Goal: Task Accomplishment & Management: Use online tool/utility

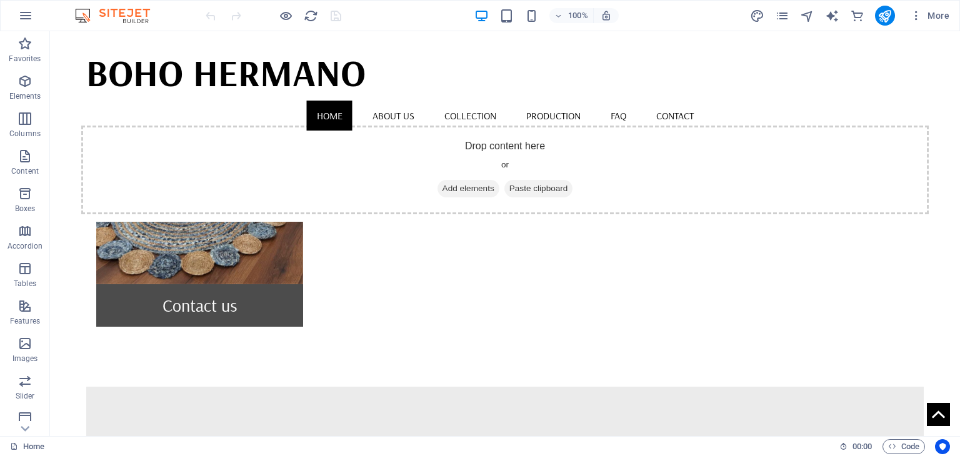
scroll to position [1170, 0]
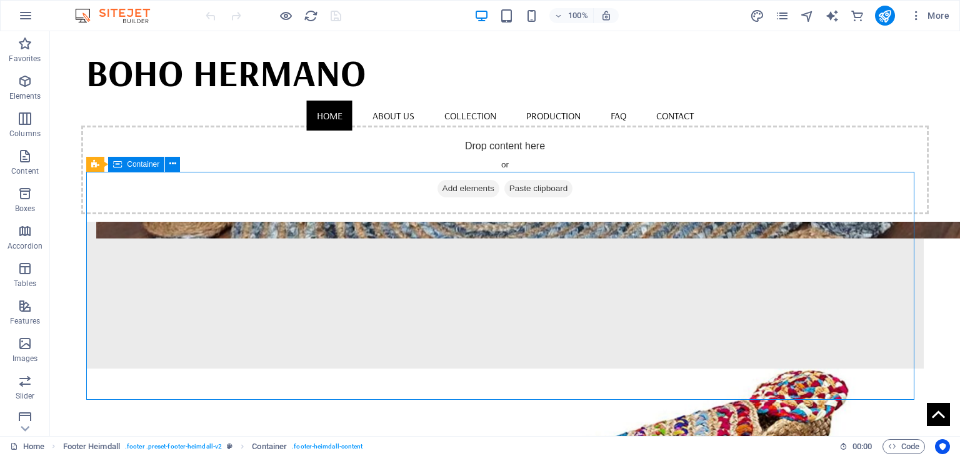
scroll to position [1274, 0]
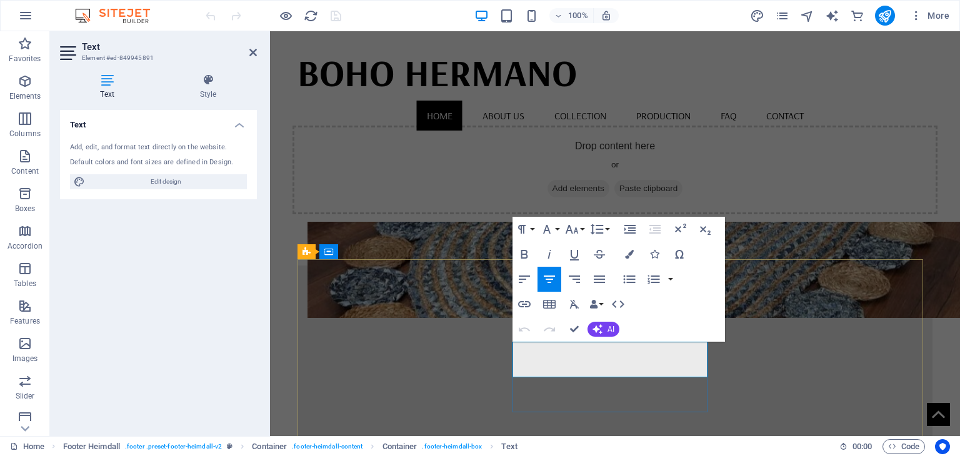
drag, startPoint x: 608, startPoint y: 349, endPoint x: 674, endPoint y: 346, distance: 66.9
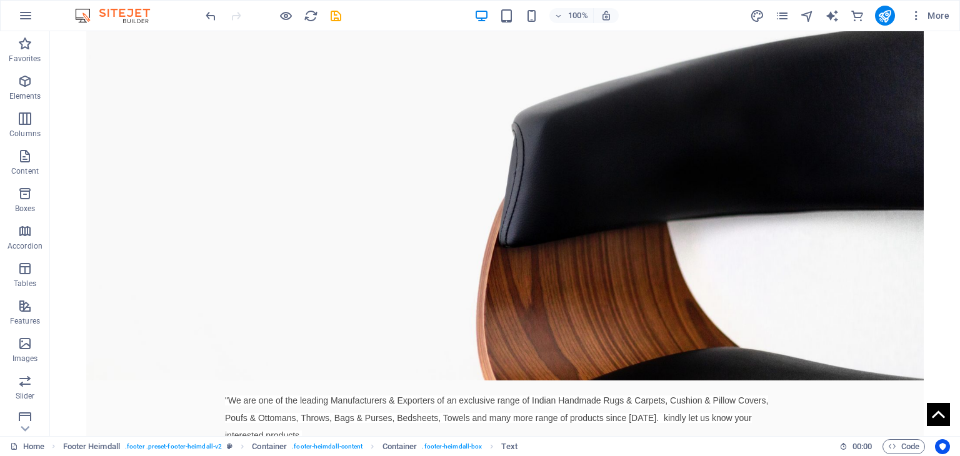
scroll to position [0, 0]
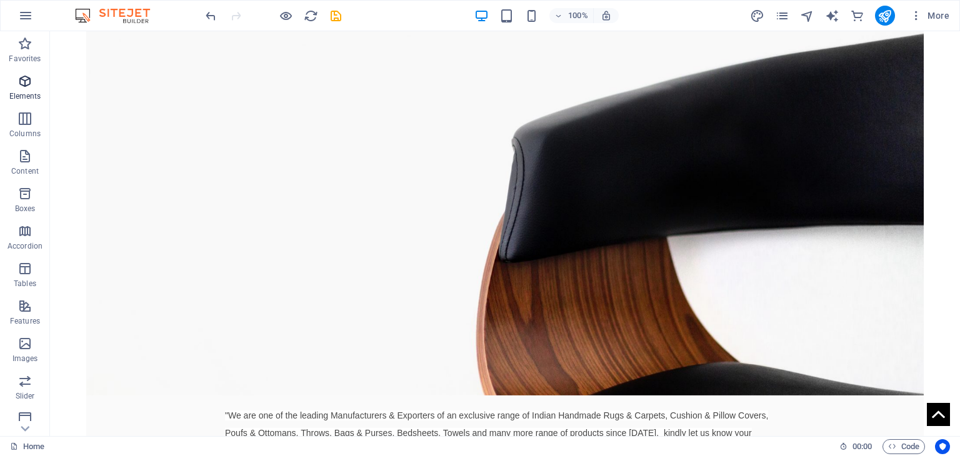
click at [20, 81] on icon "button" at bounding box center [25, 81] width 15 height 15
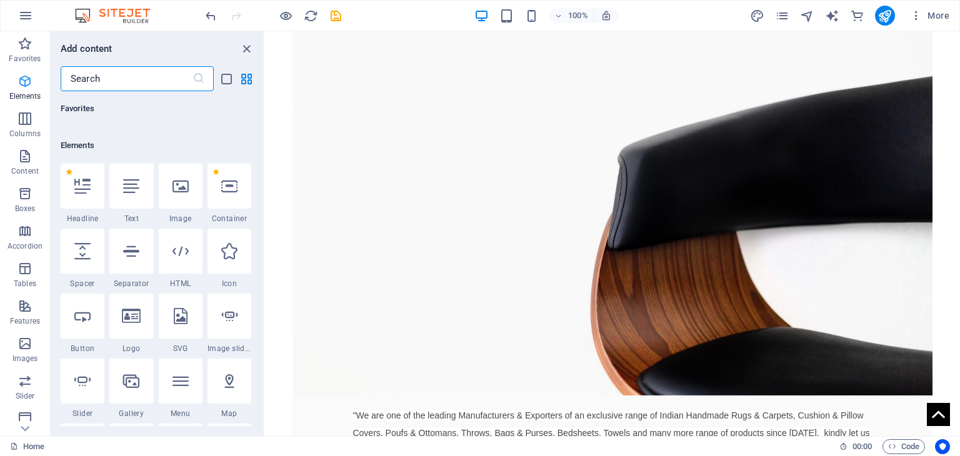
scroll to position [133, 0]
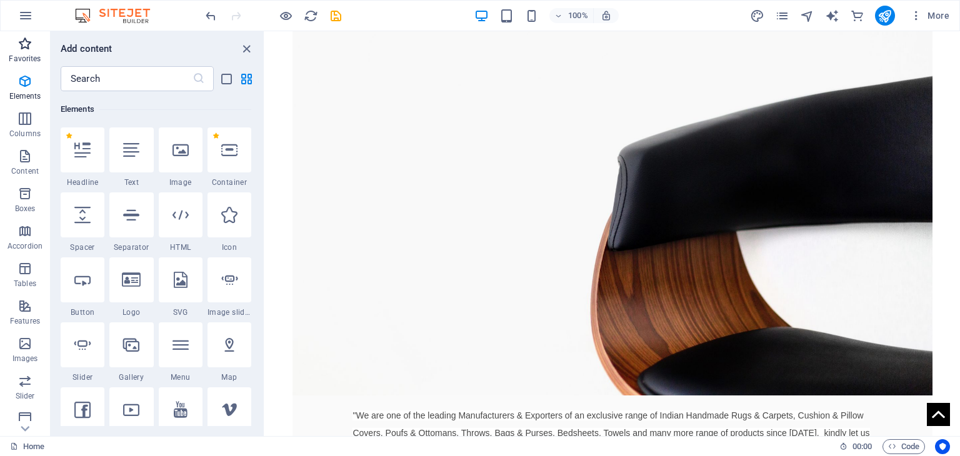
click at [25, 44] on icon "button" at bounding box center [25, 43] width 15 height 15
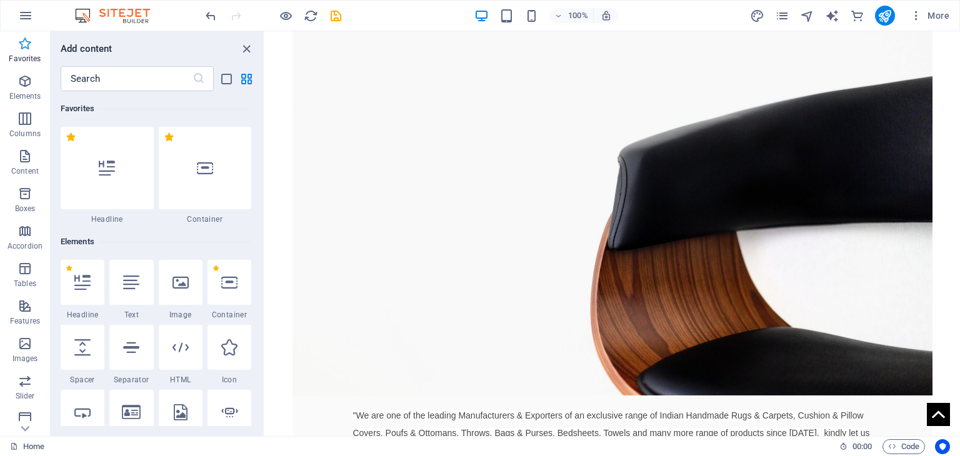
scroll to position [0, 0]
click at [33, 96] on p "Elements" at bounding box center [25, 96] width 32 height 10
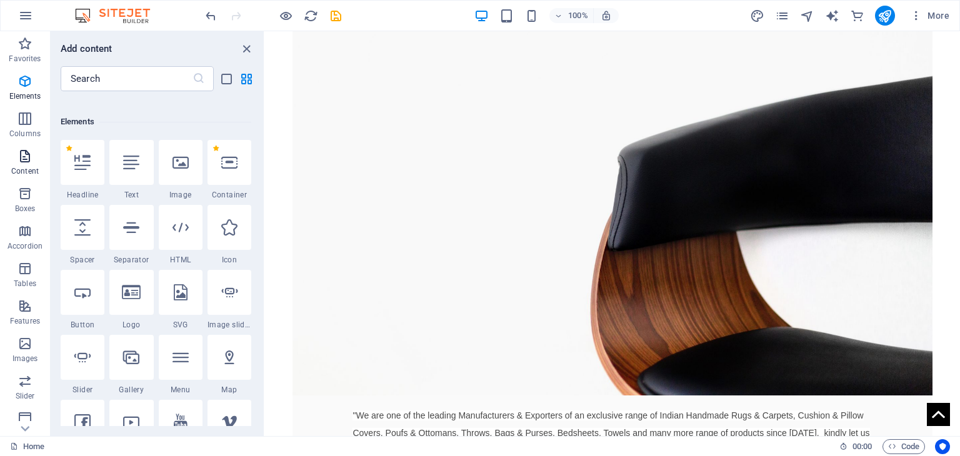
scroll to position [133, 0]
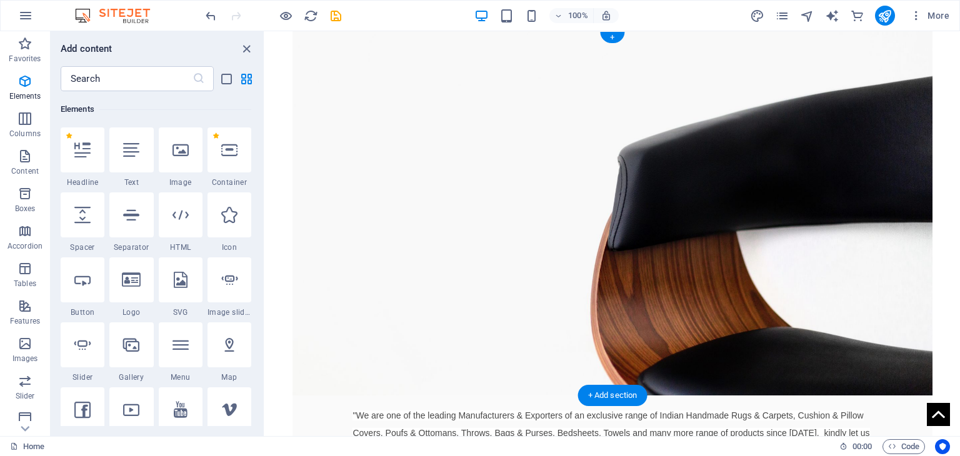
click at [563, 83] on figure at bounding box center [612, 213] width 639 height 364
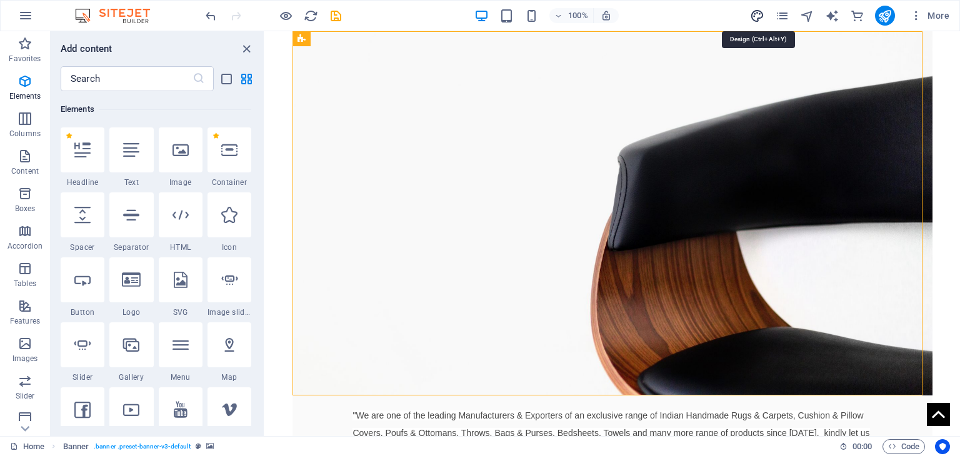
click at [761, 13] on icon "design" at bounding box center [757, 16] width 14 height 14
select select "rem"
select select "400"
select select "px"
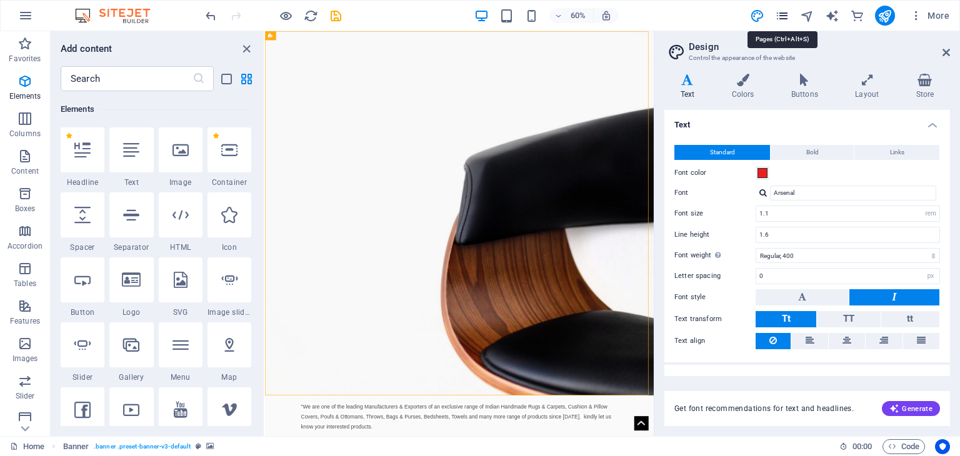
click at [783, 18] on icon "pages" at bounding box center [782, 16] width 14 height 14
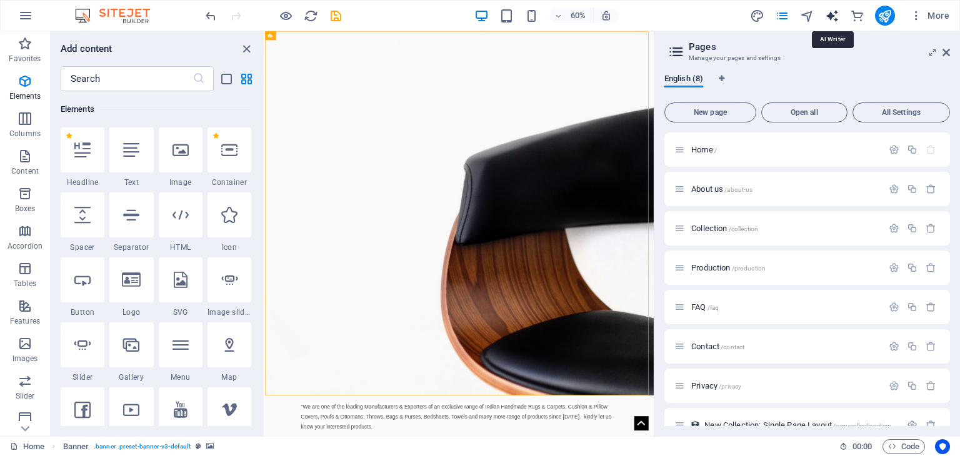
click at [830, 18] on icon "text_generator" at bounding box center [832, 16] width 14 height 14
select select "English"
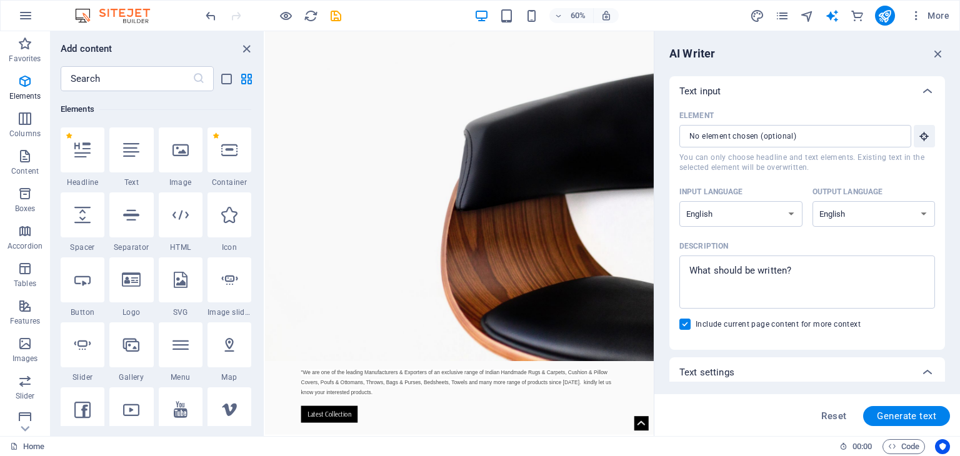
scroll to position [0, 0]
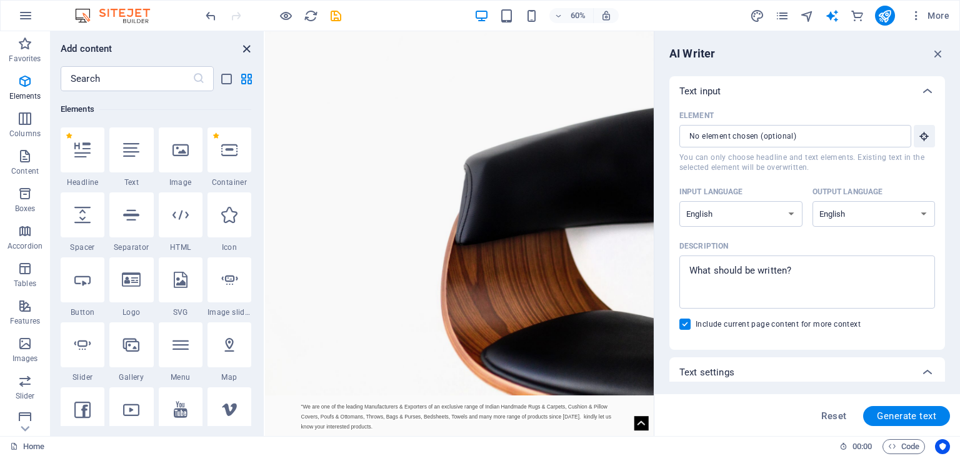
click at [247, 48] on icon "close panel" at bounding box center [246, 49] width 14 height 14
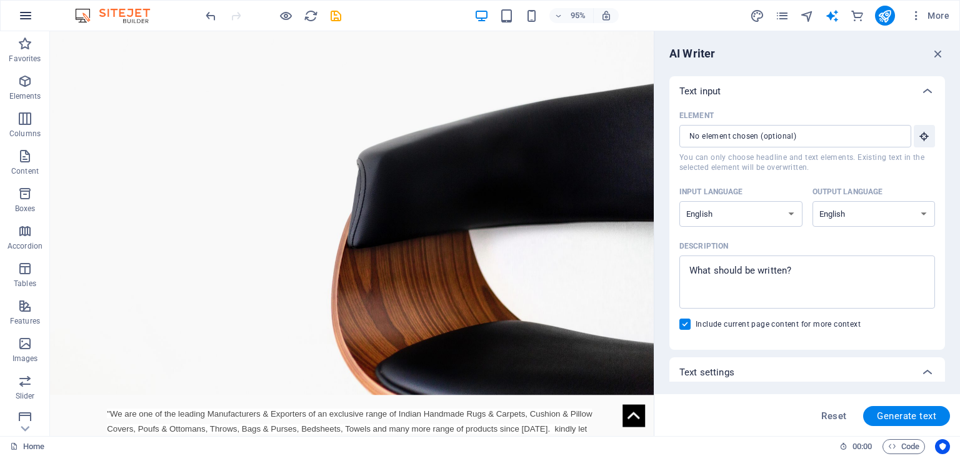
click at [26, 13] on icon "button" at bounding box center [25, 15] width 15 height 15
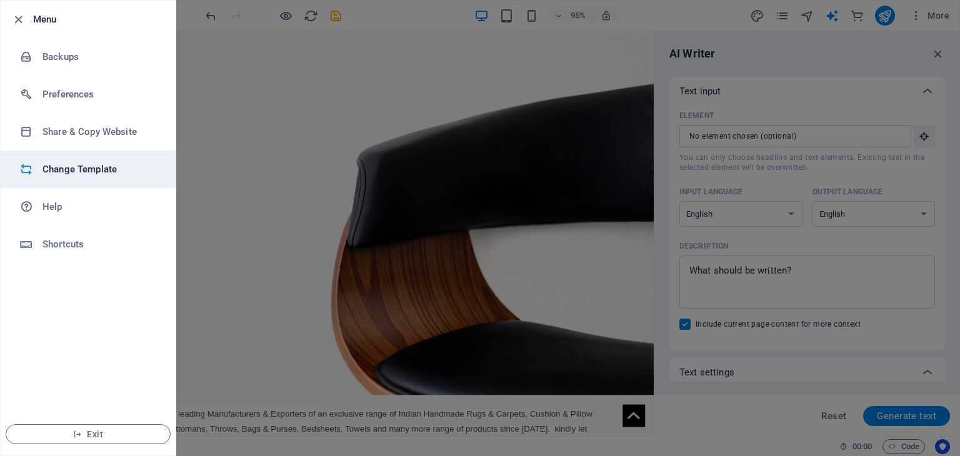
click at [139, 165] on h6 "Change Template" at bounding box center [101, 169] width 116 height 15
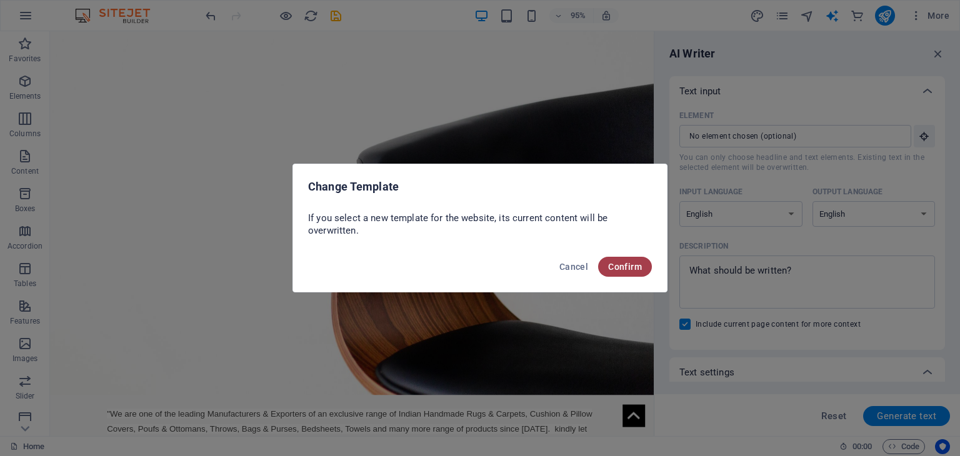
click at [610, 271] on span "Confirm" at bounding box center [625, 267] width 34 height 10
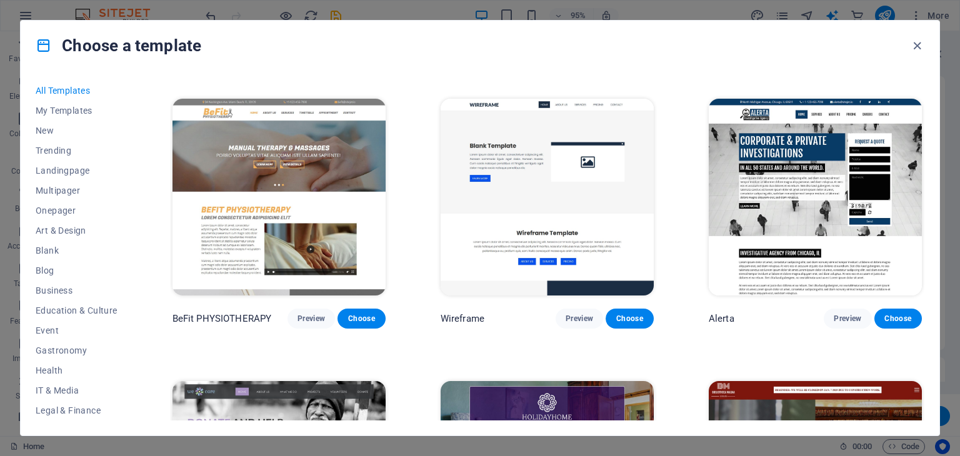
scroll to position [8029, 0]
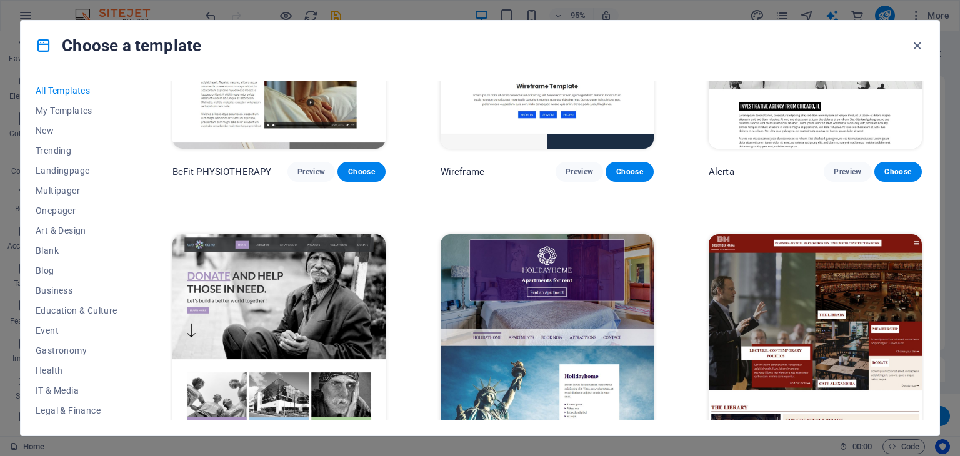
click at [925, 251] on div "All Templates My Templates New Trending Landingpage Multipager Onepager Art & D…" at bounding box center [480, 253] width 919 height 365
click at [923, 253] on div "All Templates My Templates New Trending Landingpage Multipager Onepager Art & D…" at bounding box center [480, 253] width 919 height 365
click at [922, 248] on div "SugarDough Preview Choose Career Jobs Preview Choose Nova Consulting Preview Ch…" at bounding box center [547, 251] width 754 height 340
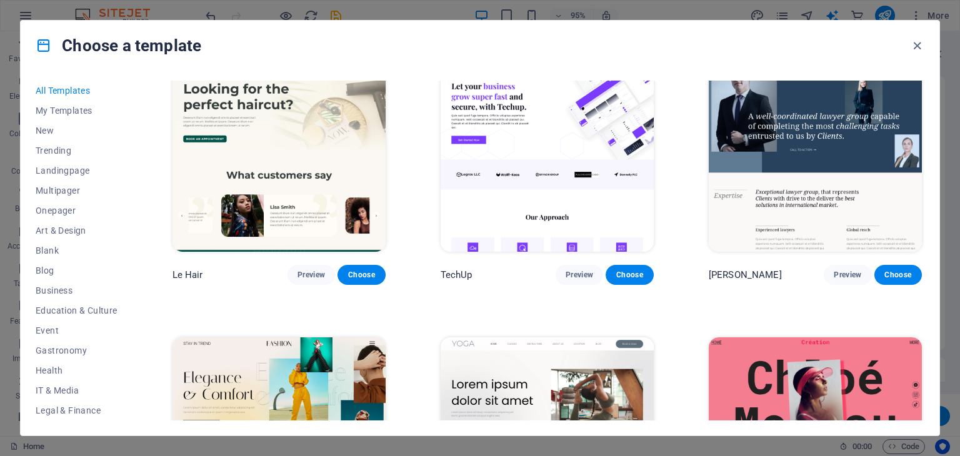
scroll to position [4945, 0]
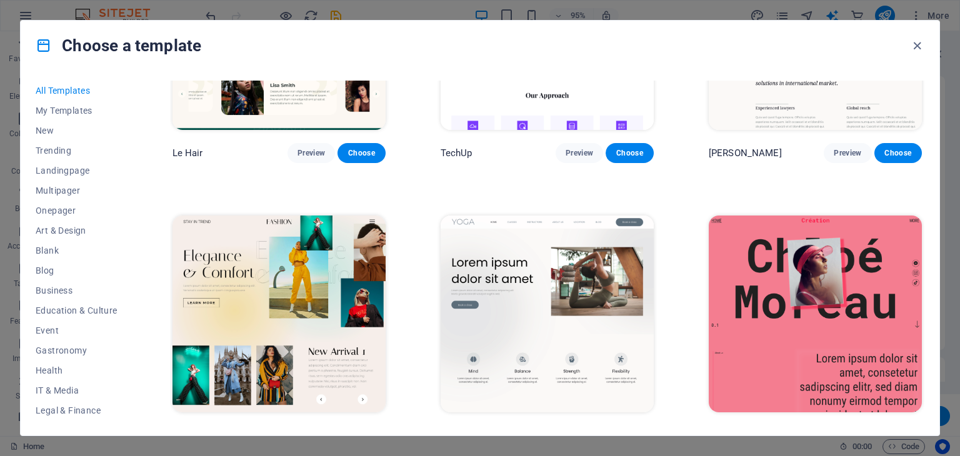
drag, startPoint x: 134, startPoint y: 273, endPoint x: 131, endPoint y: 289, distance: 15.8
click at [131, 289] on div "All Templates My Templates New Trending Landingpage Multipager Onepager Art & D…" at bounding box center [84, 251] width 97 height 340
click at [46, 333] on span "Shop" at bounding box center [77, 331] width 82 height 10
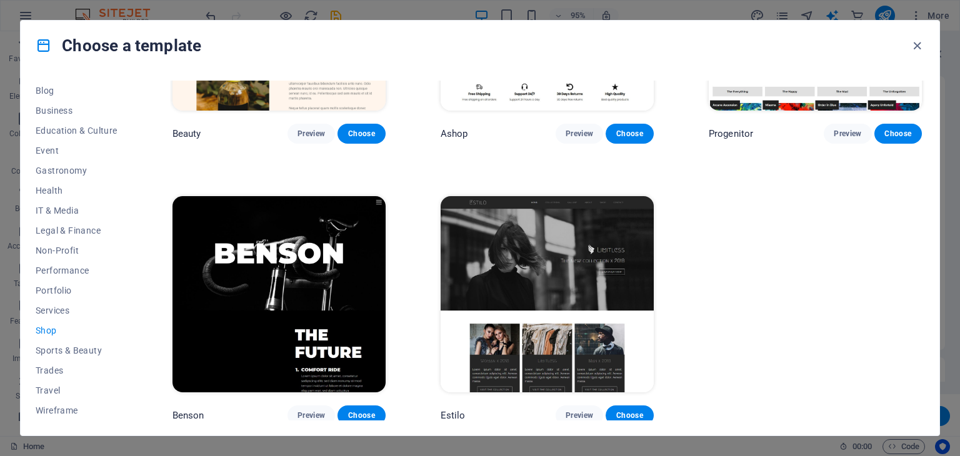
click at [924, 341] on div "All Templates My Templates New Trending Landingpage Multipager Onepager Art & D…" at bounding box center [480, 253] width 919 height 365
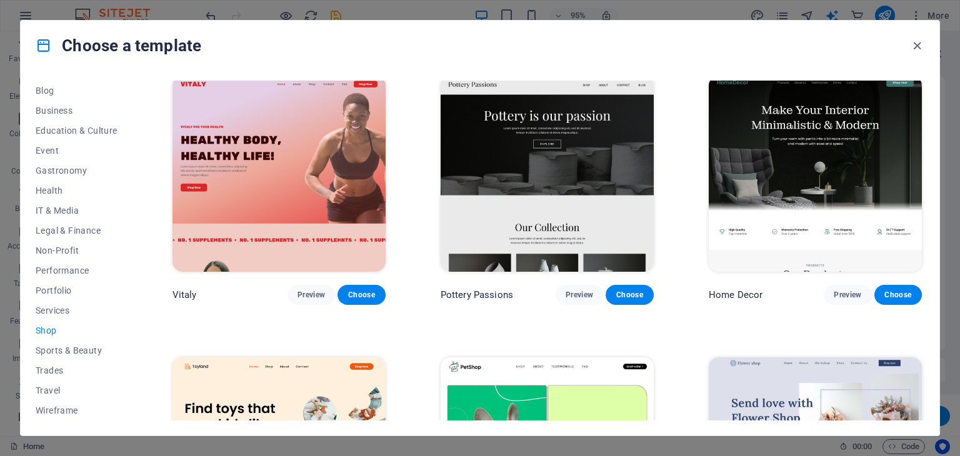
scroll to position [0, 0]
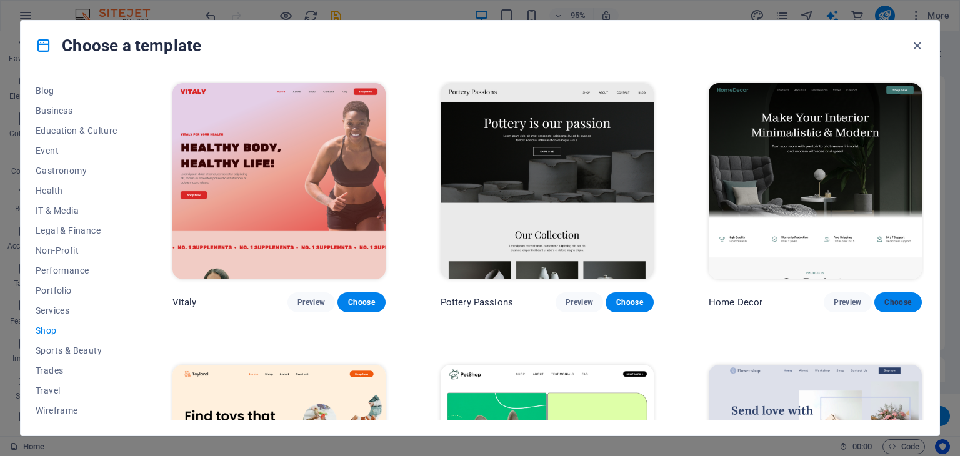
click at [884, 301] on span "Choose" at bounding box center [898, 303] width 28 height 10
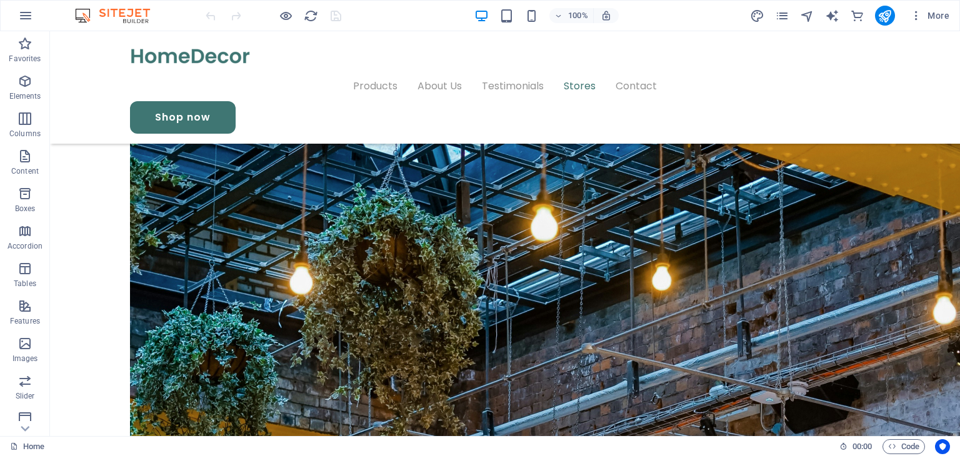
scroll to position [3235, 0]
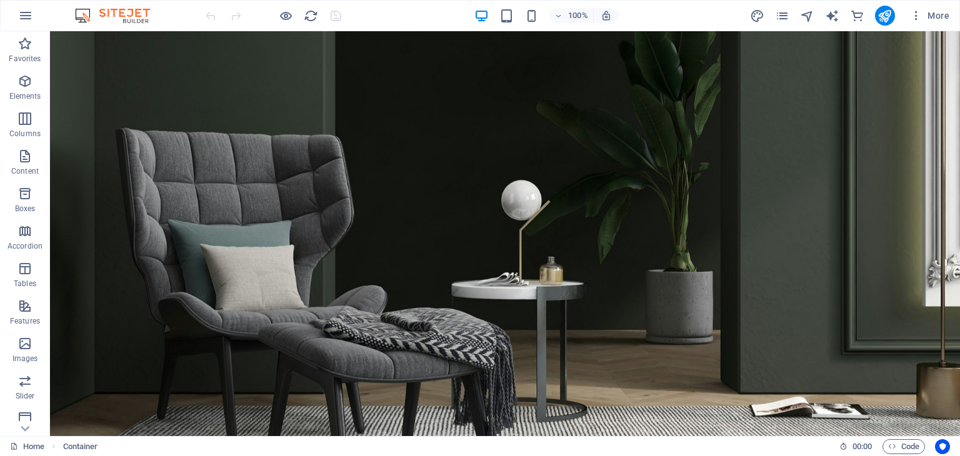
scroll to position [0, 0]
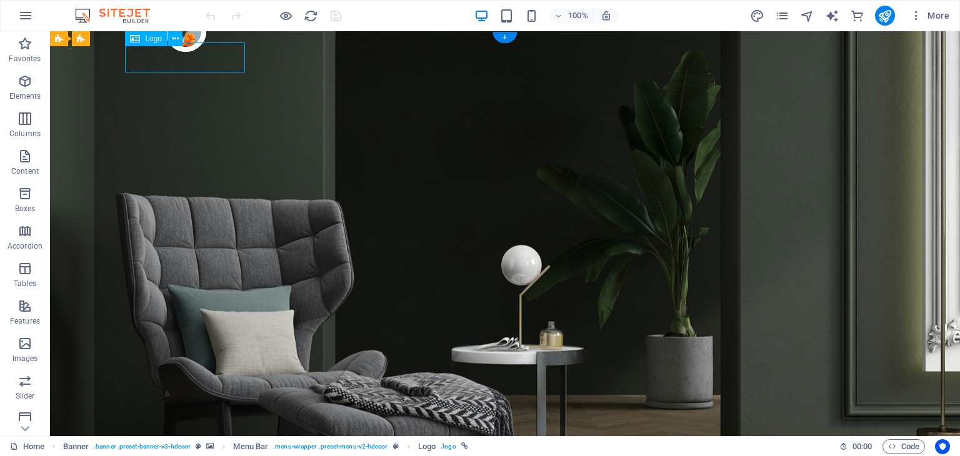
select select "px"
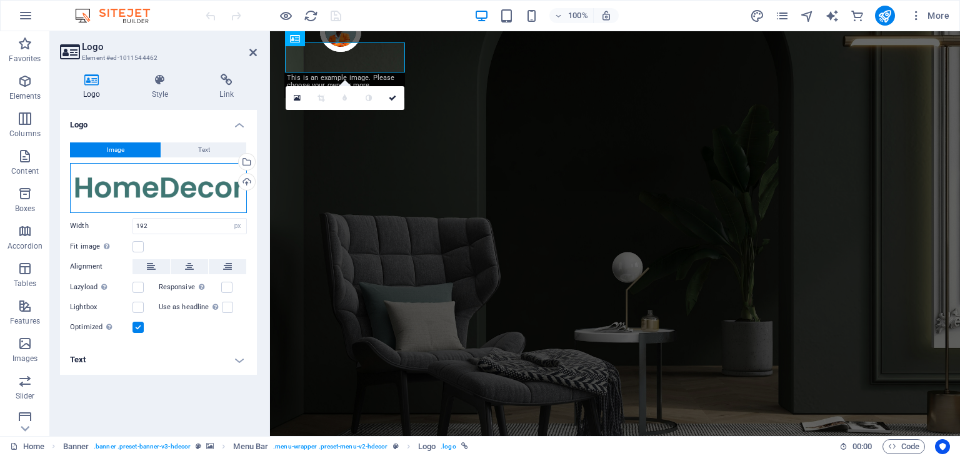
click at [145, 199] on div "Drag files here, click to choose files or select files from Files or our free s…" at bounding box center [158, 188] width 177 height 50
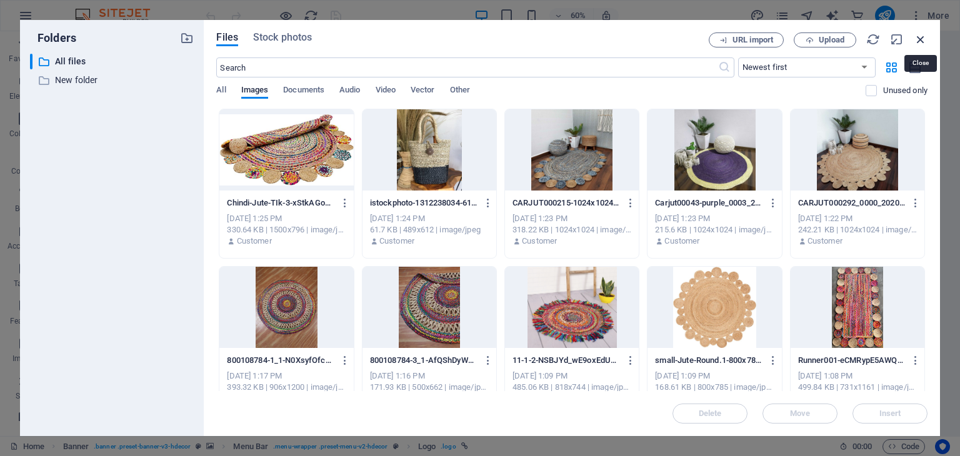
click at [917, 33] on icon "button" at bounding box center [921, 40] width 14 height 14
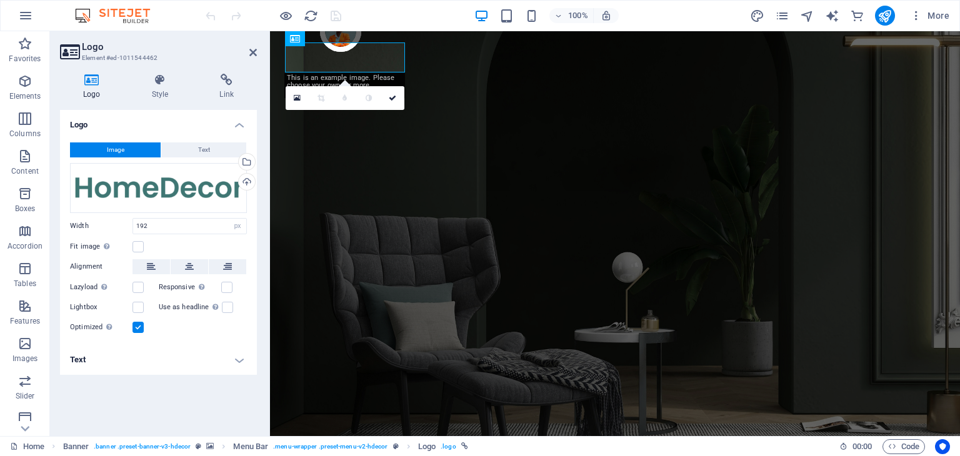
click at [120, 145] on span "Image" at bounding box center [116, 150] width 18 height 15
click at [155, 138] on div "Image Text Drag files here, click to choose files or select files from Files or…" at bounding box center [158, 239] width 197 height 213
click at [144, 183] on div "Drag files here, click to choose files or select files from Files or our free s…" at bounding box center [158, 188] width 177 height 50
click at [144, 183] on body "BOHO HERMANO Home Favorites Elements Columns Content Boxes Accordion Tables Fea…" at bounding box center [480, 228] width 960 height 456
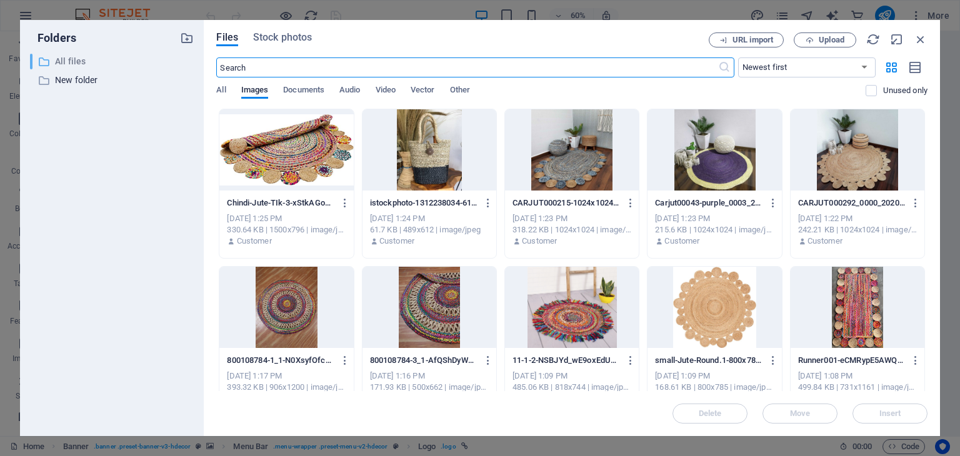
click at [71, 65] on p "All files" at bounding box center [113, 61] width 116 height 14
click at [65, 61] on p "All files" at bounding box center [113, 61] width 116 height 14
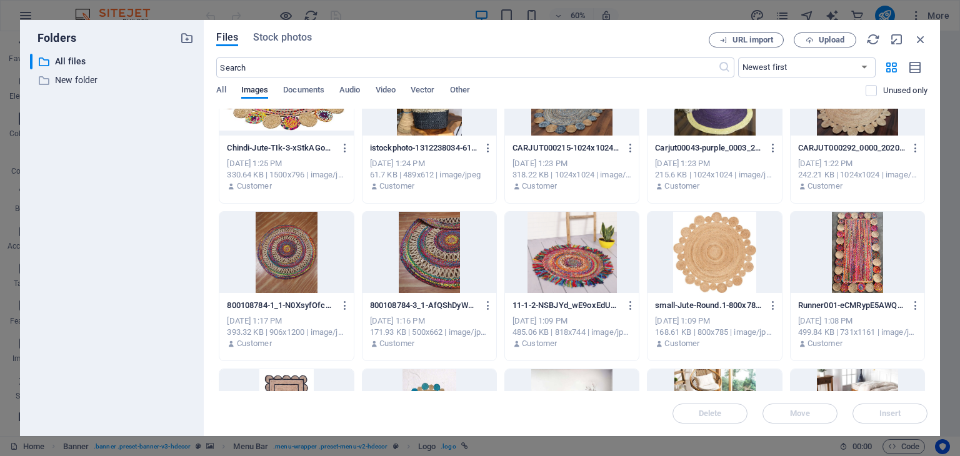
scroll to position [30, 0]
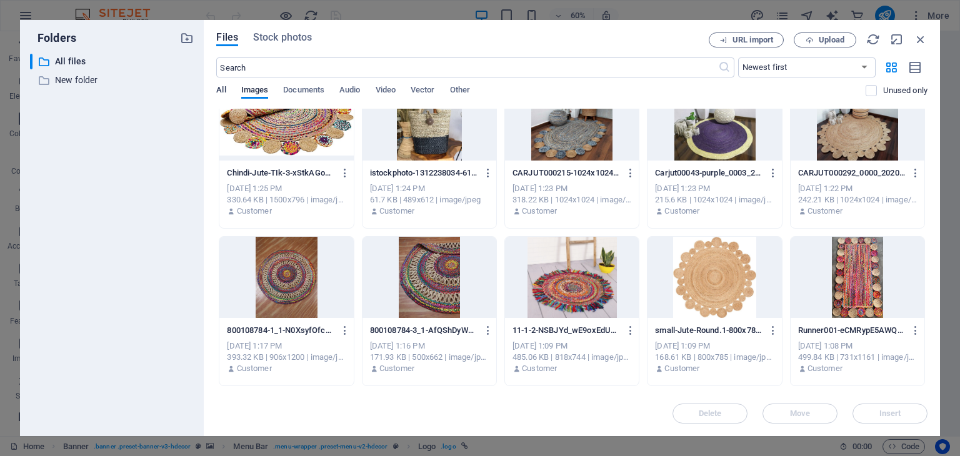
click at [218, 88] on span "All" at bounding box center [220, 92] width 9 height 18
click at [921, 43] on icon "button" at bounding box center [921, 40] width 14 height 14
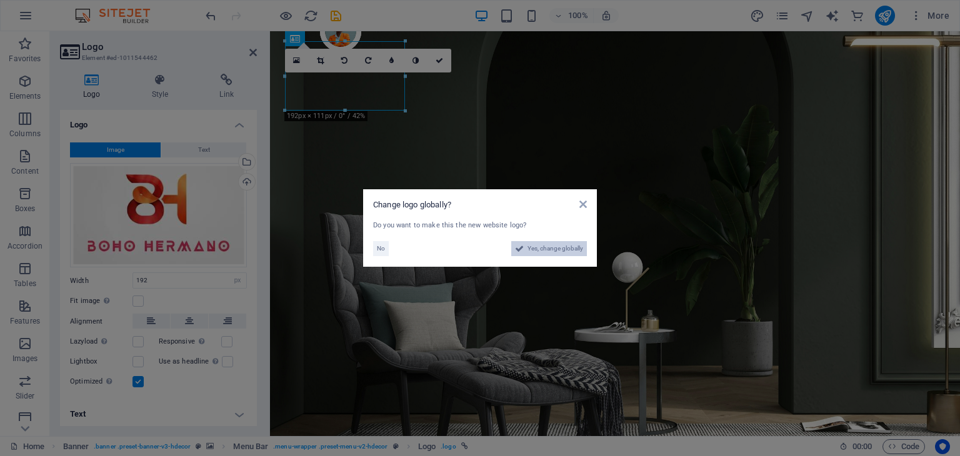
click at [540, 250] on span "Yes, change globally" at bounding box center [556, 248] width 56 height 15
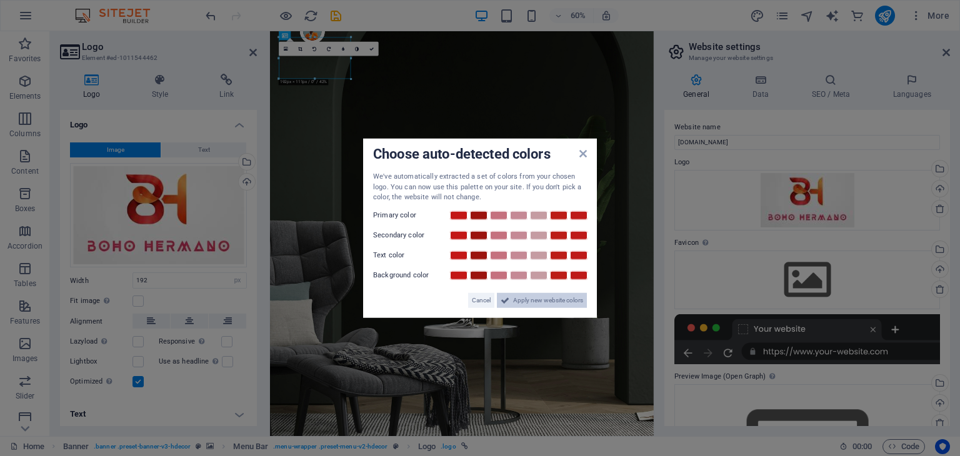
click at [518, 298] on span "Apply new website colors" at bounding box center [548, 300] width 70 height 15
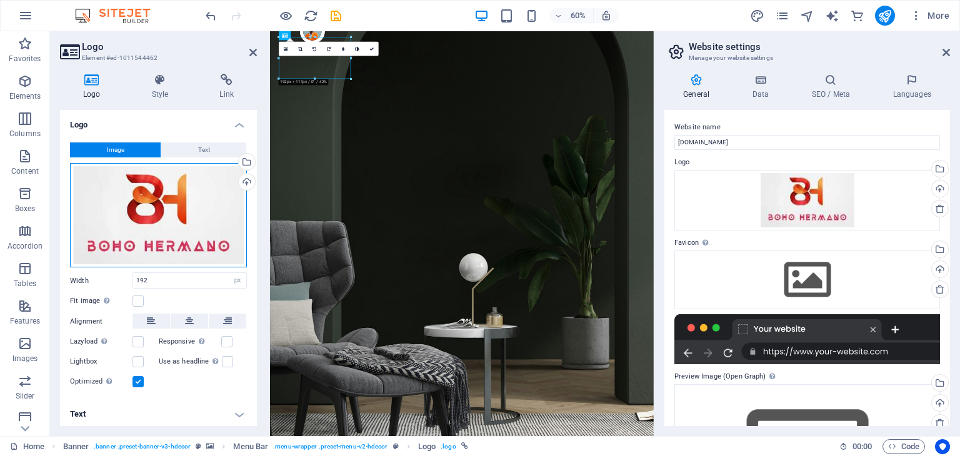
click at [153, 208] on div "Drag files here, click to choose files or select files from Files or our free s…" at bounding box center [158, 215] width 177 height 105
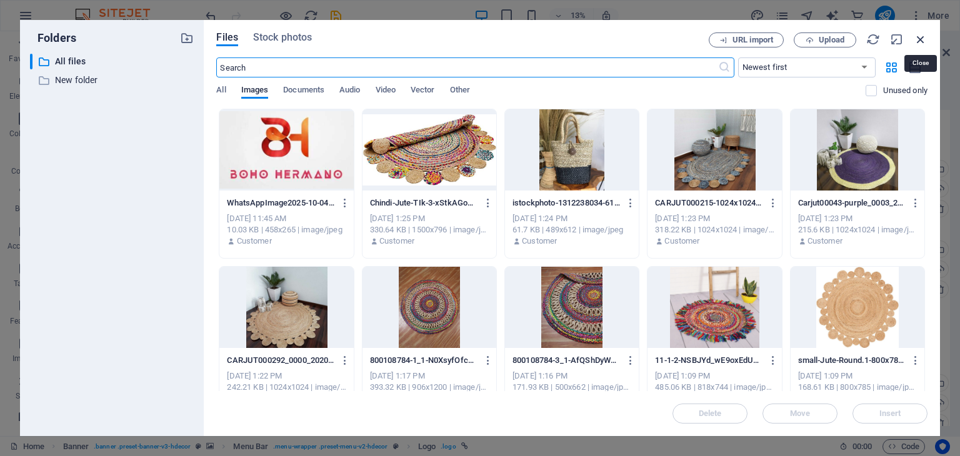
click at [915, 41] on icon "button" at bounding box center [921, 40] width 14 height 14
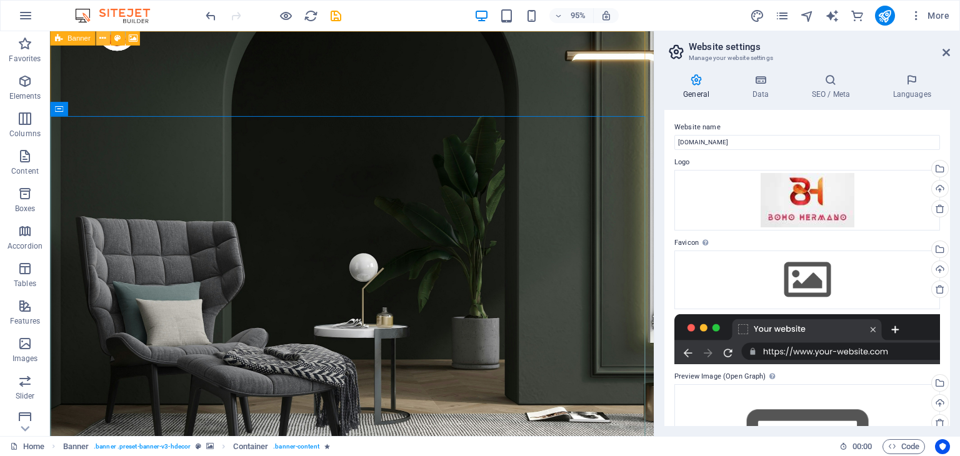
click at [103, 41] on icon at bounding box center [102, 38] width 6 height 13
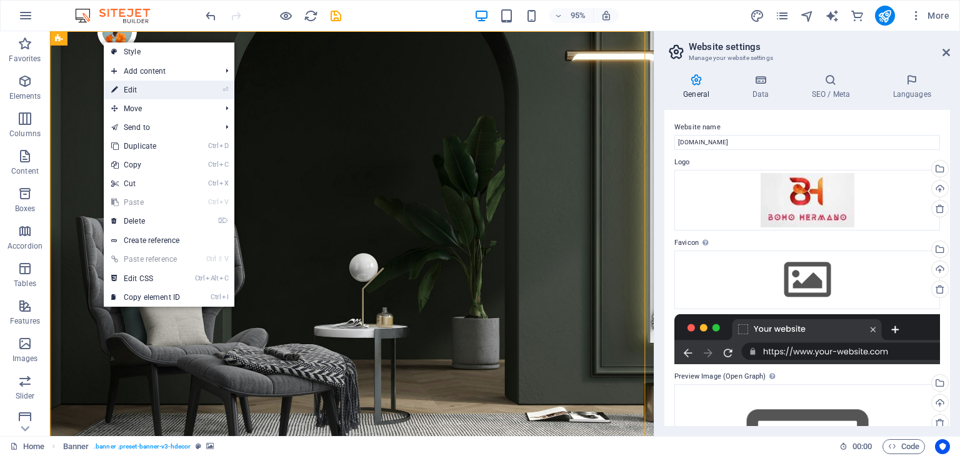
click at [129, 86] on link "⏎ Edit" at bounding box center [146, 90] width 84 height 19
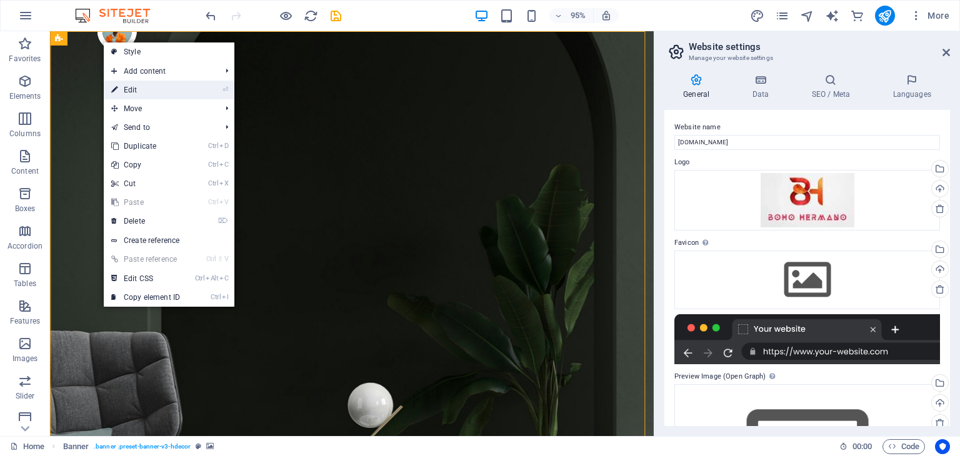
select select "vh"
select select "header"
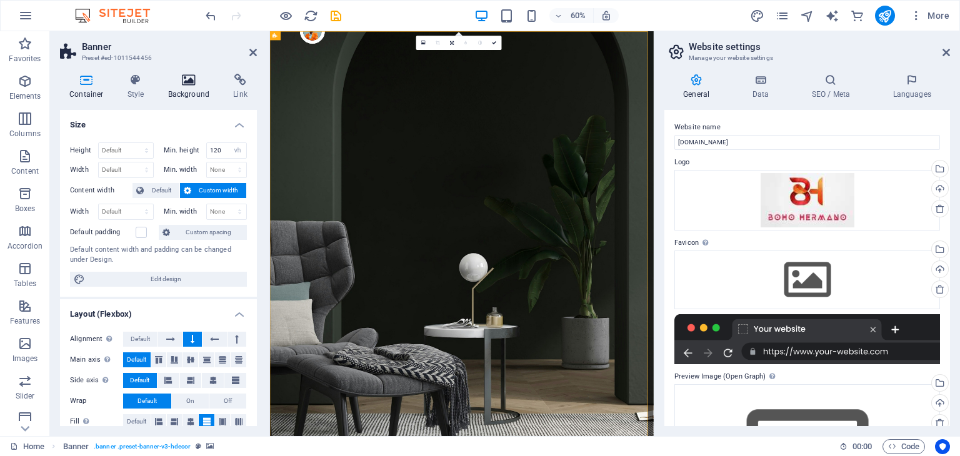
click at [181, 79] on icon at bounding box center [189, 80] width 61 height 13
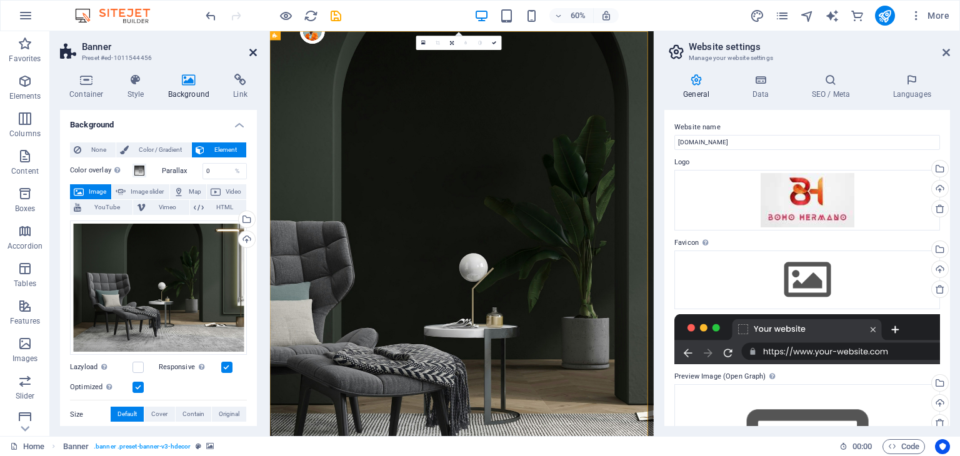
click at [256, 51] on icon at bounding box center [253, 53] width 8 height 10
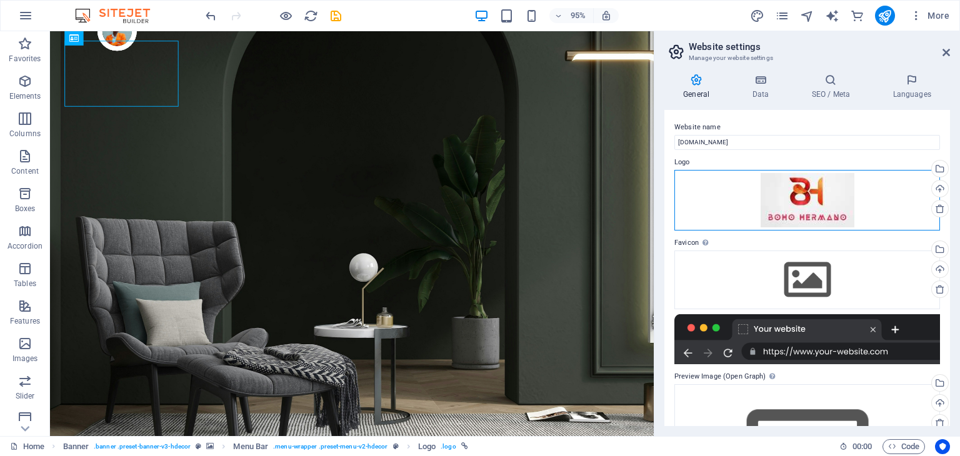
click at [818, 192] on div "Drag files here, click to choose files or select files from Files or our free s…" at bounding box center [807, 200] width 266 height 61
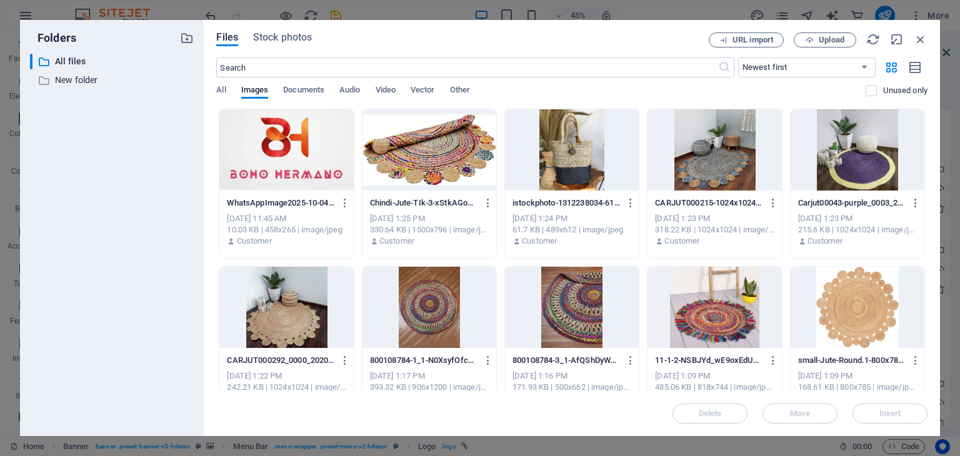
click at [333, 145] on div at bounding box center [286, 149] width 134 height 81
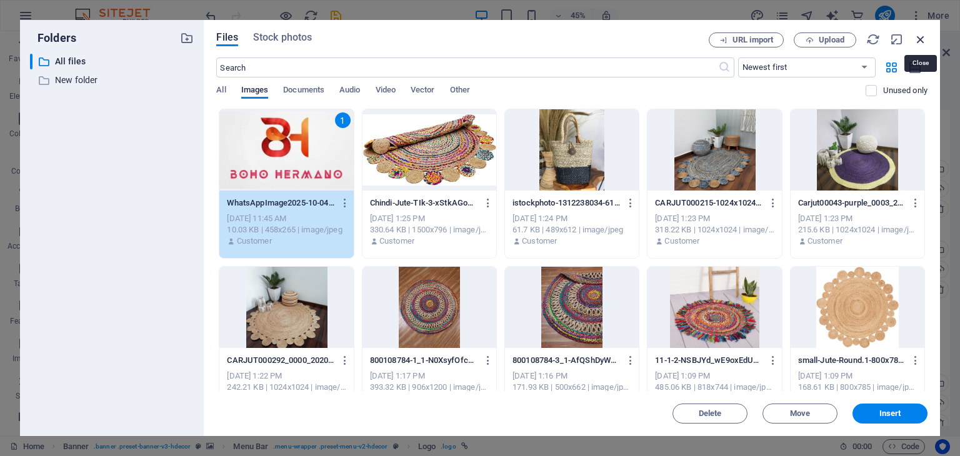
click at [917, 44] on icon "button" at bounding box center [921, 40] width 14 height 14
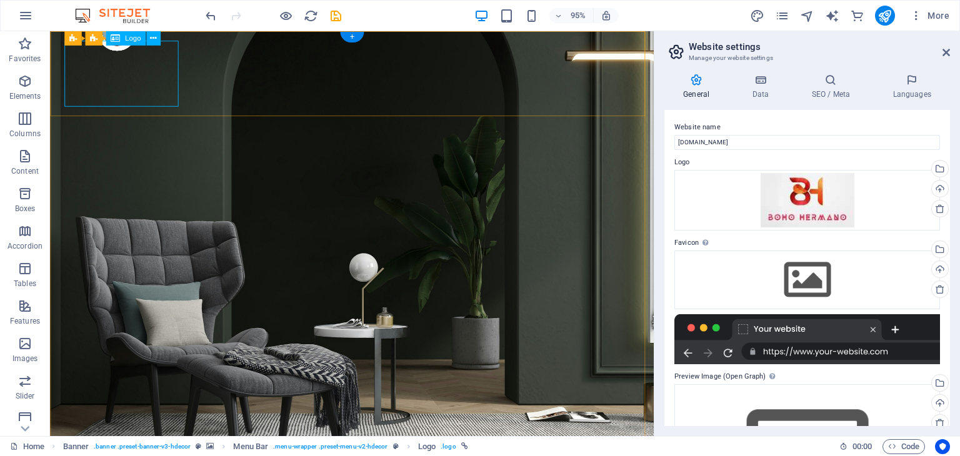
select select "px"
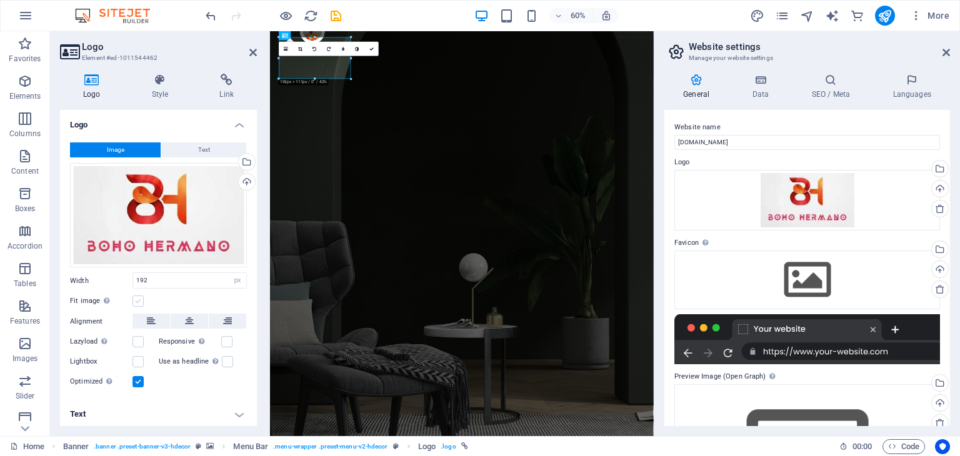
click at [136, 301] on label at bounding box center [138, 301] width 11 height 11
click at [0, 0] on input "Fit image Automatically fit image to a fixed width and height" at bounding box center [0, 0] width 0 height 0
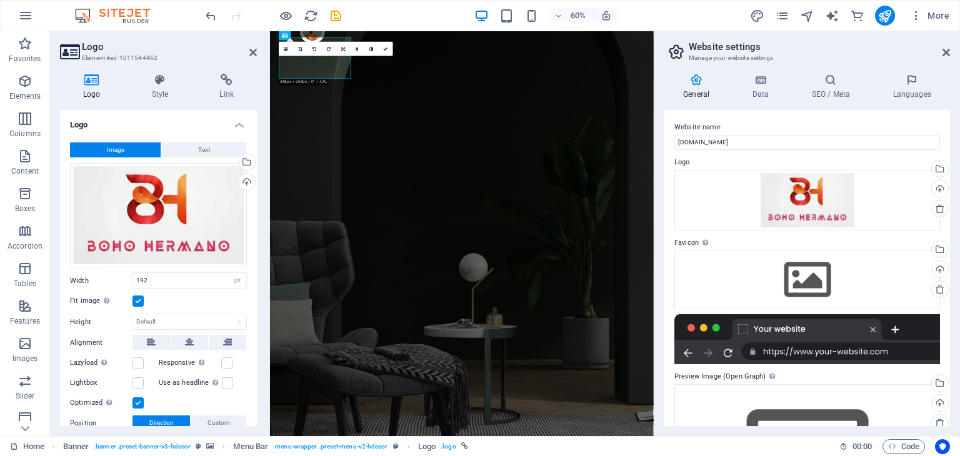
click at [136, 301] on label at bounding box center [138, 301] width 11 height 11
click at [0, 0] on input "Fit image Automatically fit image to a fixed width and height" at bounding box center [0, 0] width 0 height 0
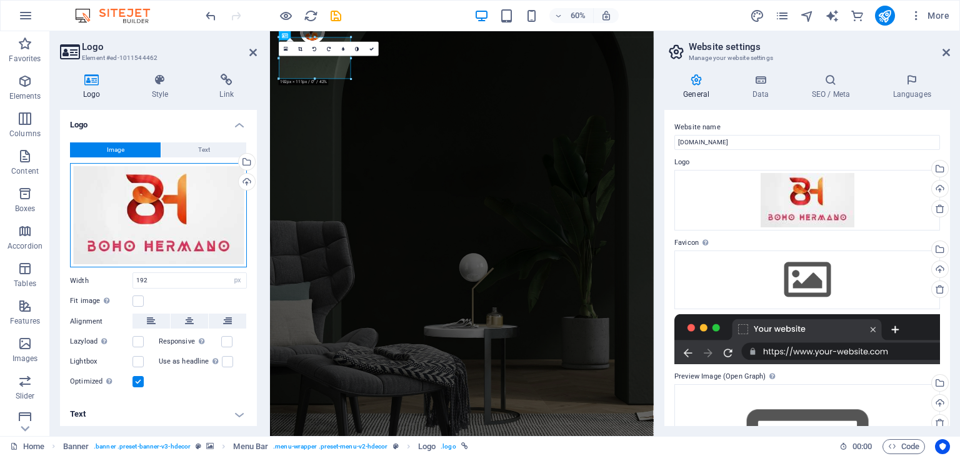
click at [225, 196] on div "Drag files here, click to choose files or select files from Files or our free s…" at bounding box center [158, 215] width 177 height 105
click at [225, 196] on body "BOHO HERMANO Home Favorites Elements Columns Content Boxes Accordion Tables Fea…" at bounding box center [480, 228] width 960 height 456
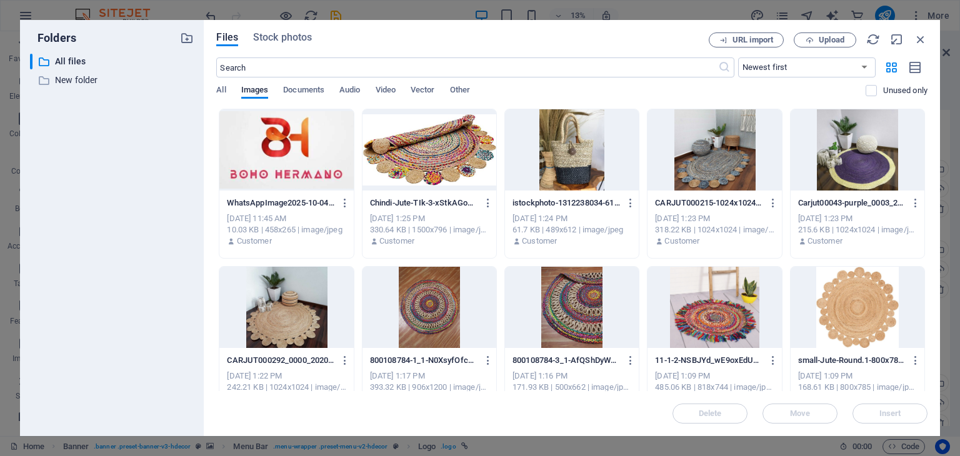
click at [279, 164] on div at bounding box center [286, 149] width 134 height 81
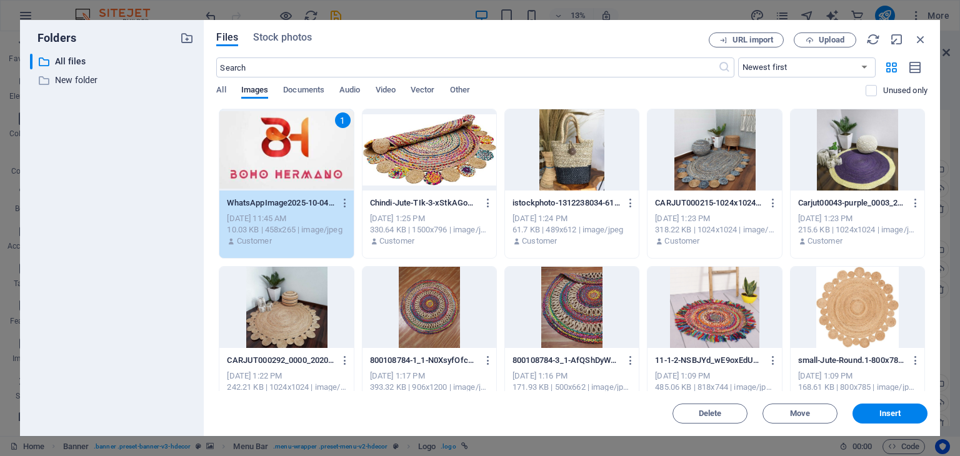
click at [279, 164] on div "1" at bounding box center [286, 149] width 134 height 81
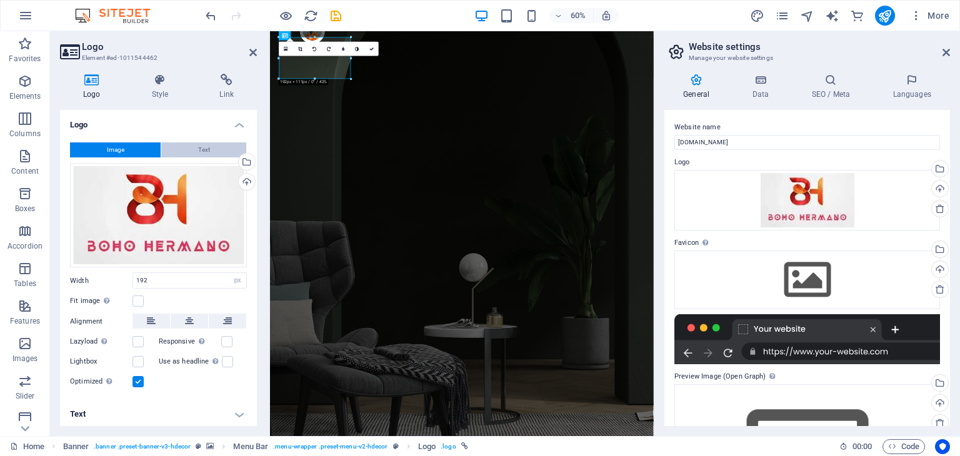
click at [198, 152] on span "Text" at bounding box center [204, 150] width 12 height 15
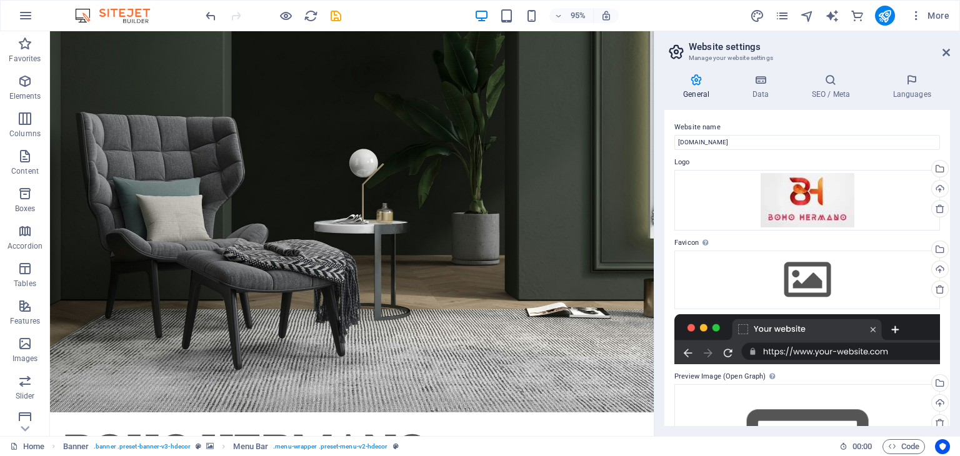
scroll to position [0, 0]
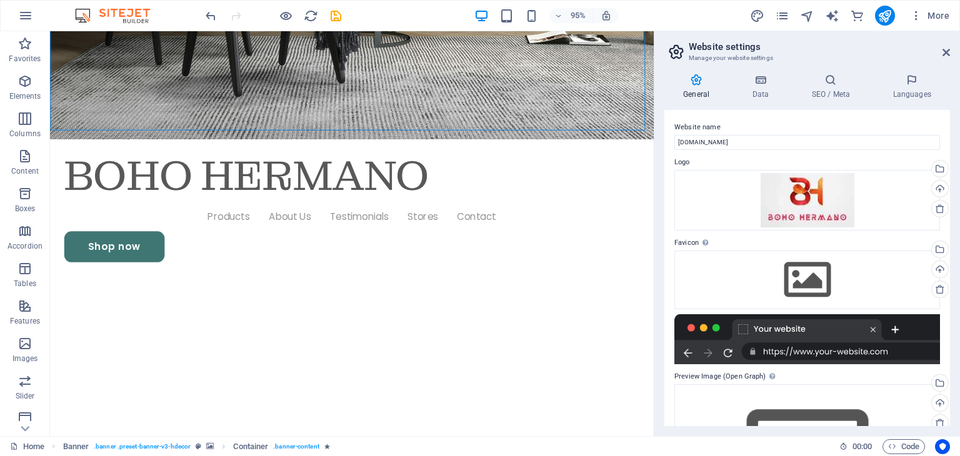
scroll to position [388, 0]
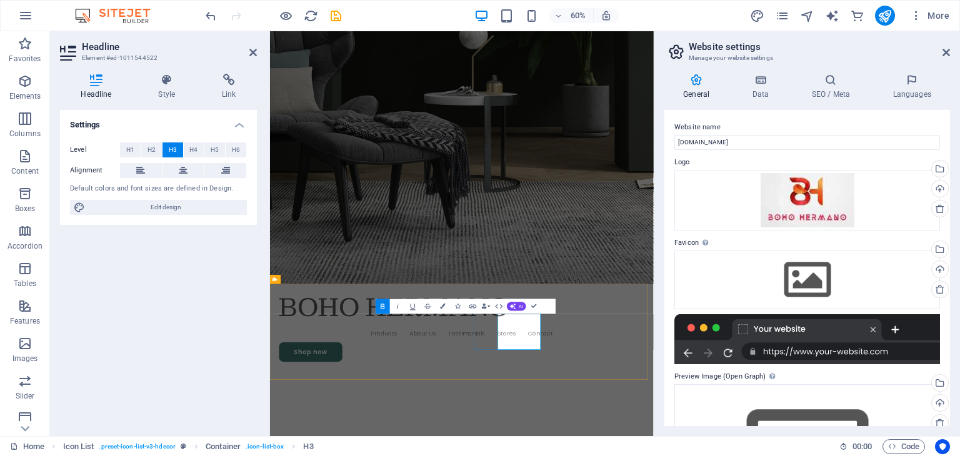
click at [237, 336] on div "Settings Level H1 H2 H3 H4 H5 H6 Alignment Default colors and font sizes are de…" at bounding box center [158, 268] width 197 height 316
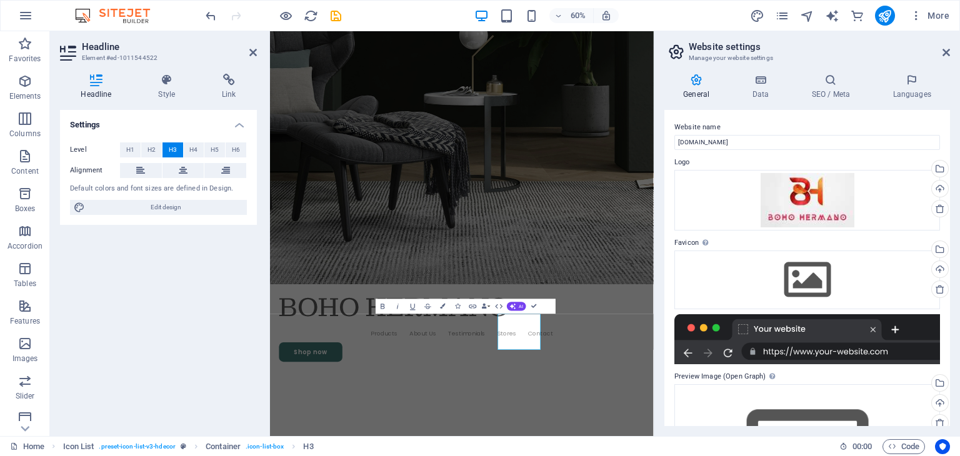
click at [237, 336] on div "Settings Level H1 H2 H3 H4 H5 H6 Alignment Default colors and font sizes are de…" at bounding box center [158, 268] width 197 height 316
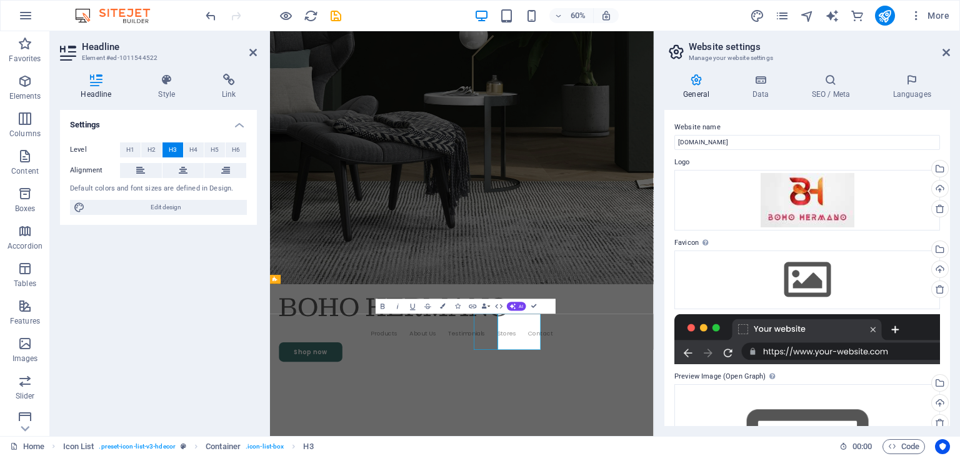
select select "xMidYMid"
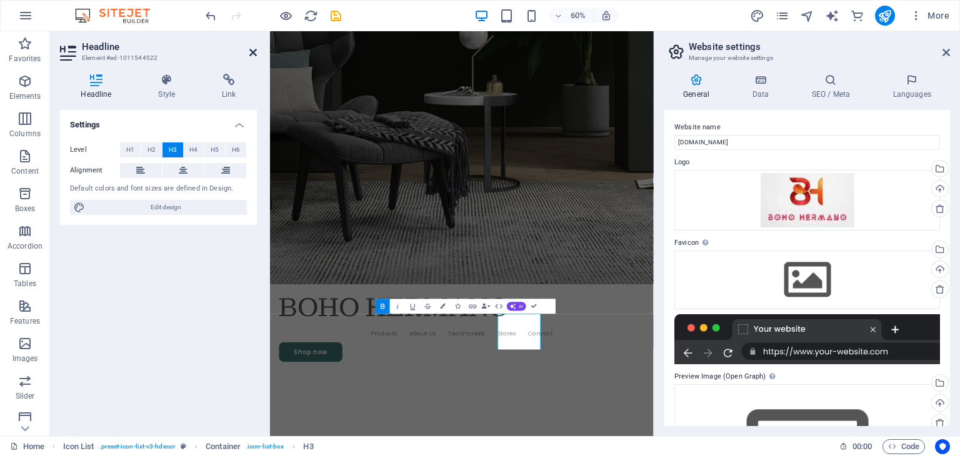
click at [251, 51] on icon at bounding box center [253, 53] width 8 height 10
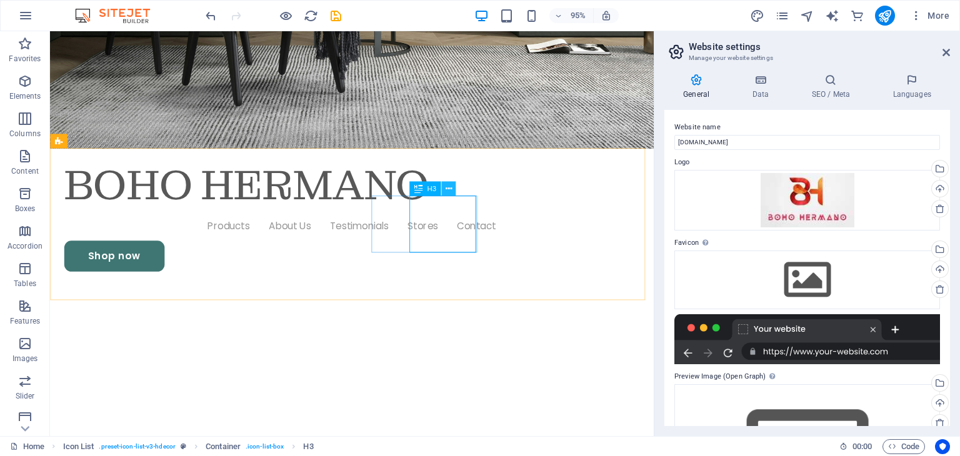
click at [451, 183] on icon at bounding box center [448, 189] width 6 height 13
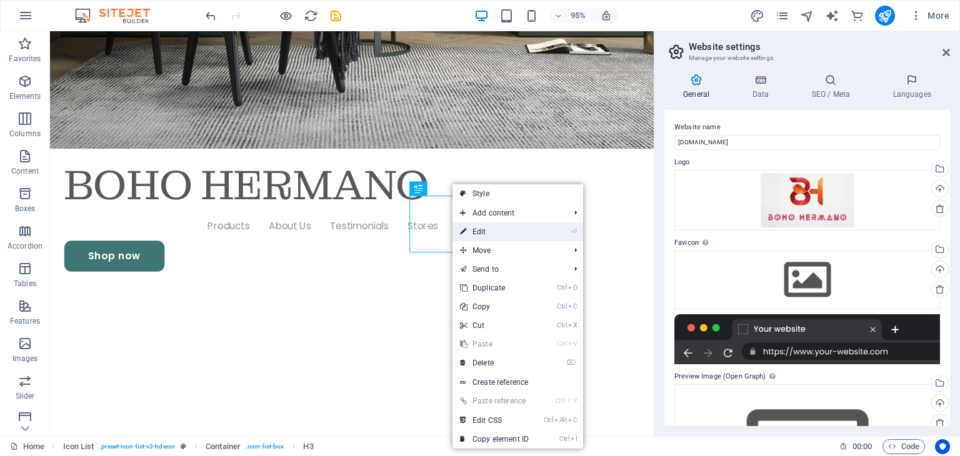
click at [488, 234] on link "⏎ Edit" at bounding box center [495, 232] width 84 height 19
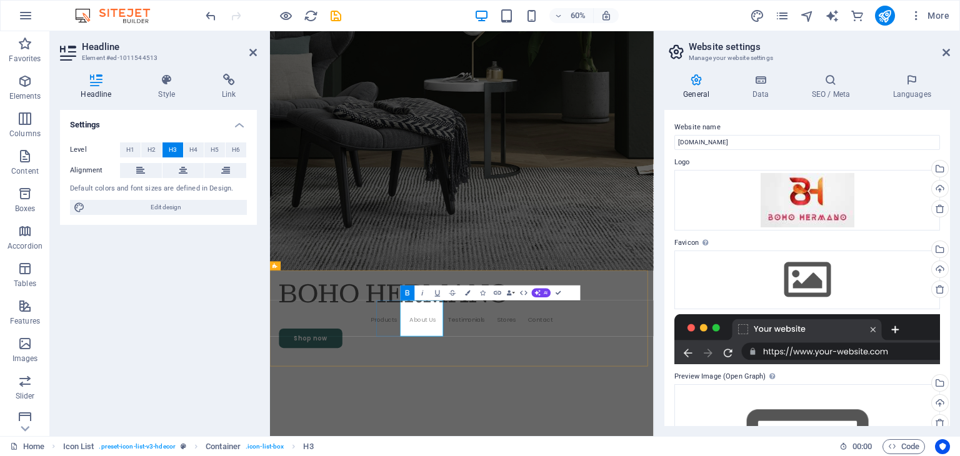
scroll to position [403, 0]
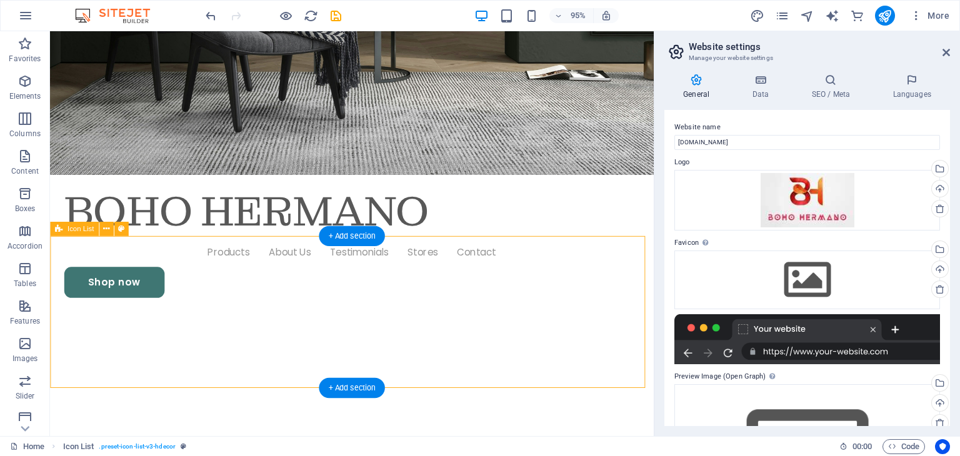
scroll to position [378, 0]
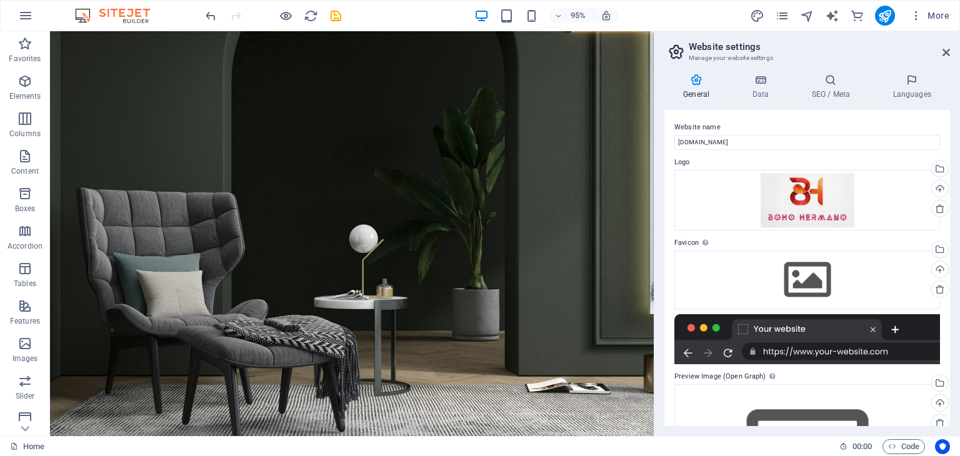
scroll to position [35, 0]
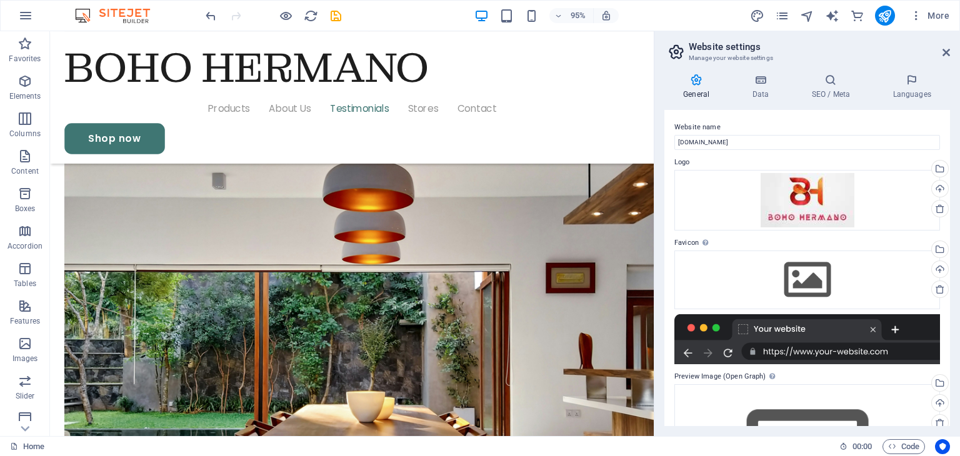
scroll to position [2191, 0]
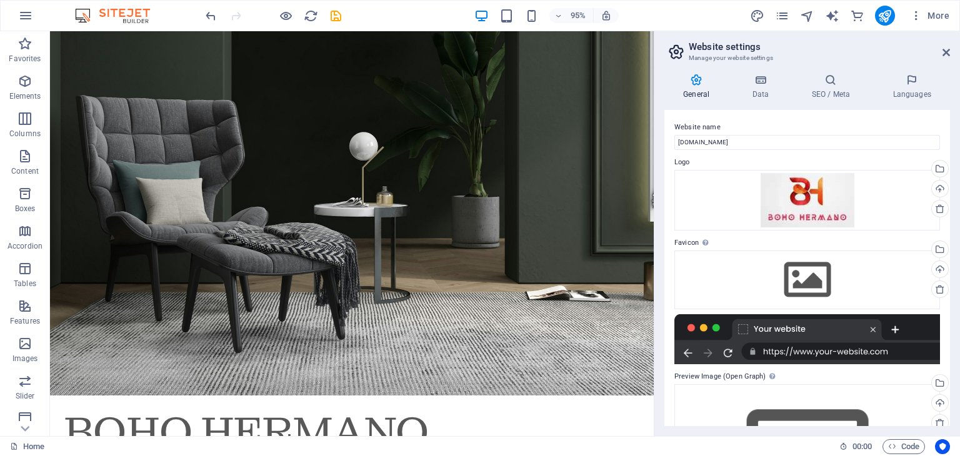
scroll to position [0, 0]
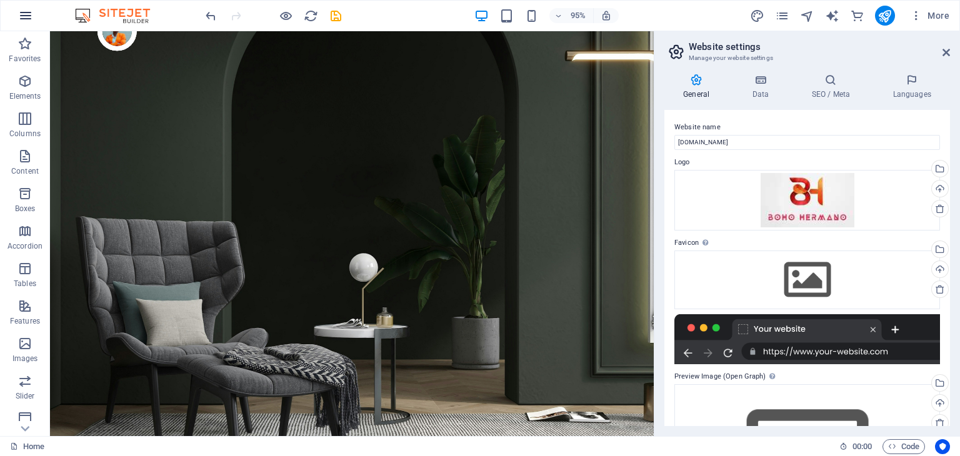
click at [20, 16] on icon "button" at bounding box center [25, 15] width 15 height 15
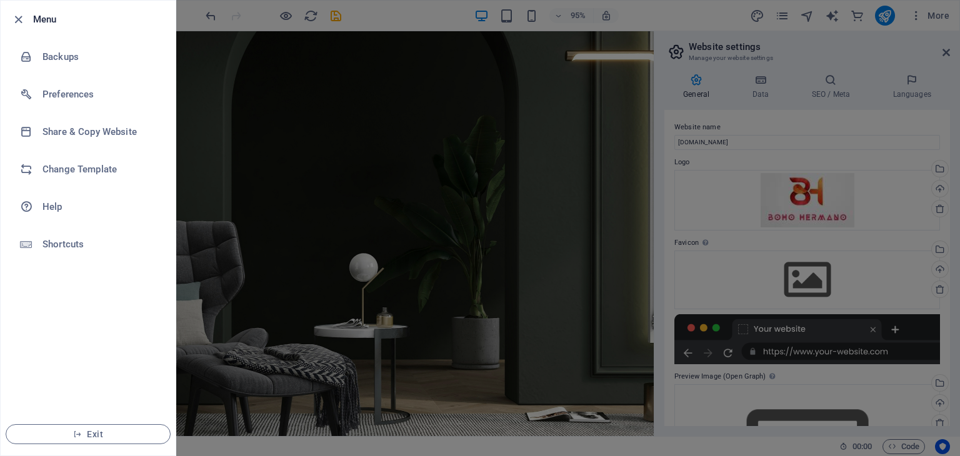
click at [199, 77] on div at bounding box center [480, 228] width 960 height 456
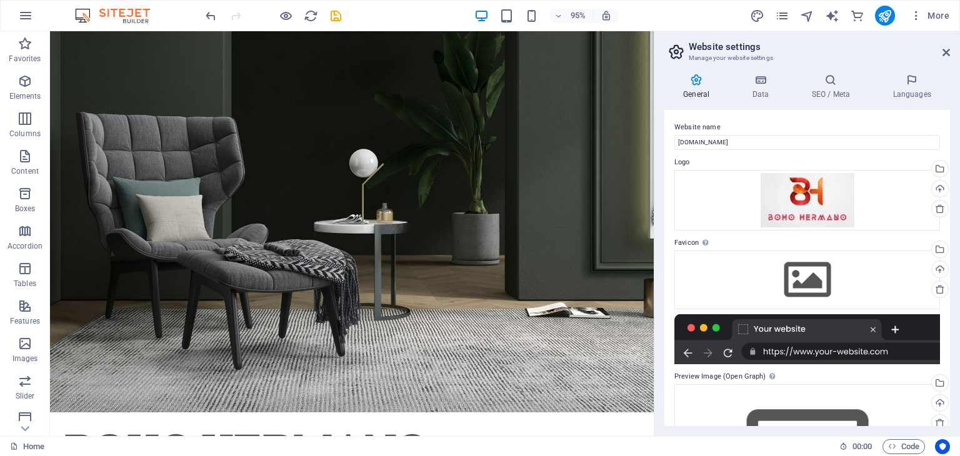
scroll to position [78, 0]
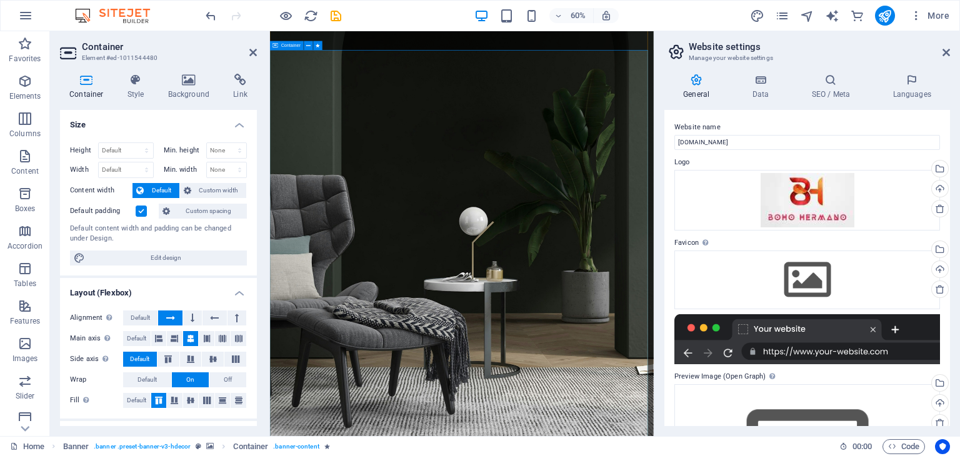
click at [840, 89] on h4 "SEO / Meta" at bounding box center [833, 87] width 81 height 26
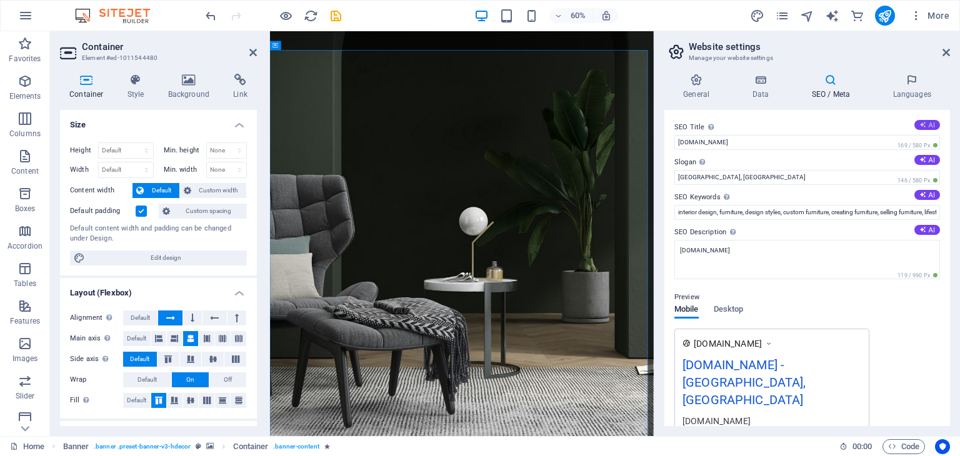
click at [928, 121] on button "AI" at bounding box center [927, 125] width 26 height 10
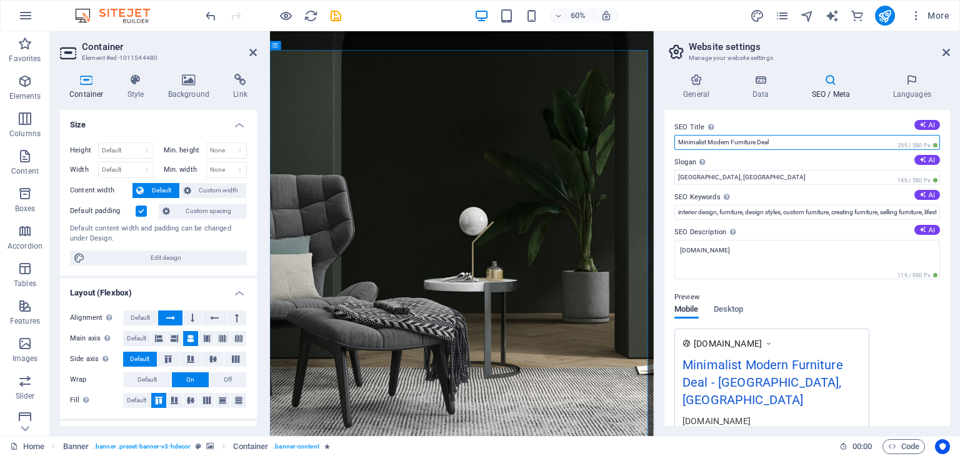
click at [814, 141] on input "Minimalist Modern Furniture Deal" at bounding box center [807, 142] width 266 height 15
drag, startPoint x: 814, startPoint y: 141, endPoint x: 798, endPoint y: 142, distance: 16.9
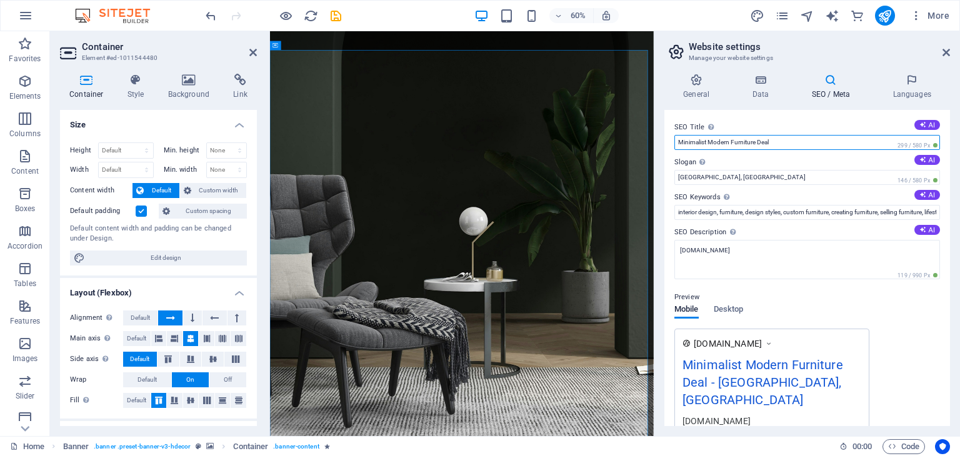
click at [798, 142] on input "Minimalist Modern Furniture Deal" at bounding box center [807, 142] width 266 height 15
type input "b"
type input "[PERSON_NAME]"
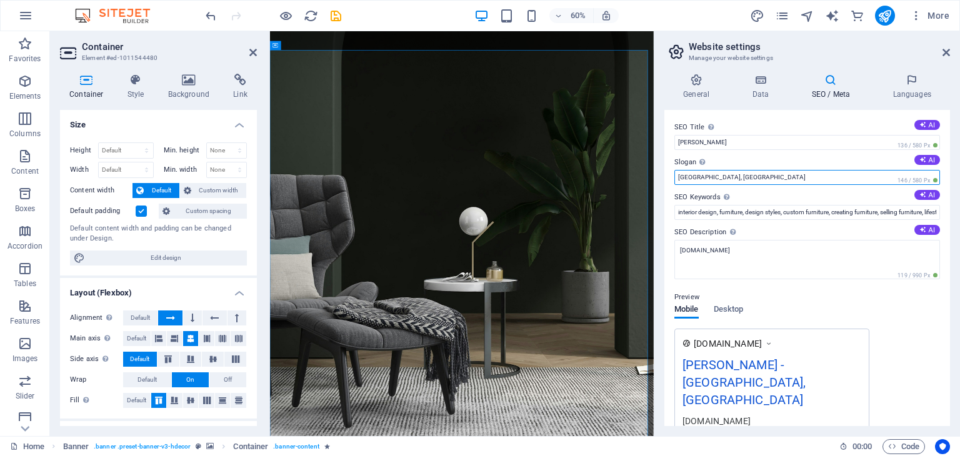
click at [783, 178] on input "[GEOGRAPHIC_DATA], [GEOGRAPHIC_DATA]" at bounding box center [807, 177] width 266 height 15
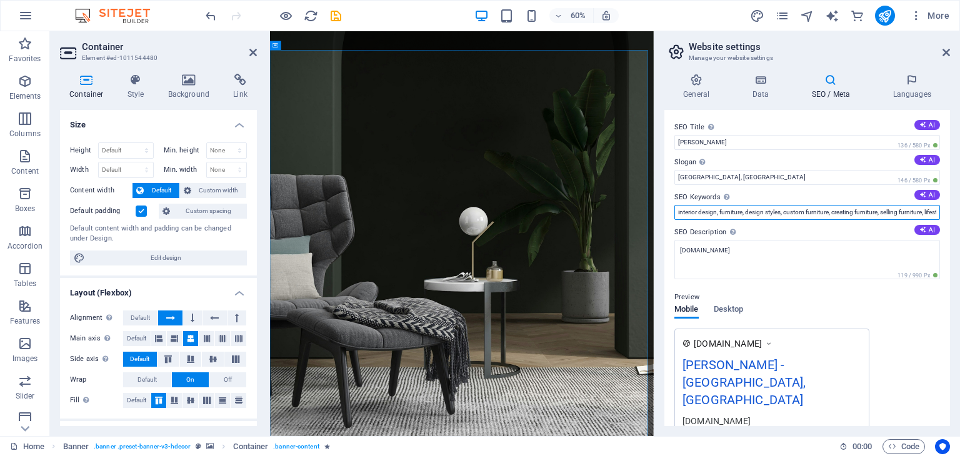
click at [743, 213] on input "interior design, furniture, design styles, custom furniture, creating furniture…" at bounding box center [807, 212] width 266 height 15
click at [808, 213] on input "interior design, home decor, Jute rugs, Durries,Textile , design styles, custom…" at bounding box center [807, 212] width 266 height 15
click at [830, 216] on input "interior design, home decor, Jute rugs, Durries, Textile , design styles, custo…" at bounding box center [807, 212] width 266 height 15
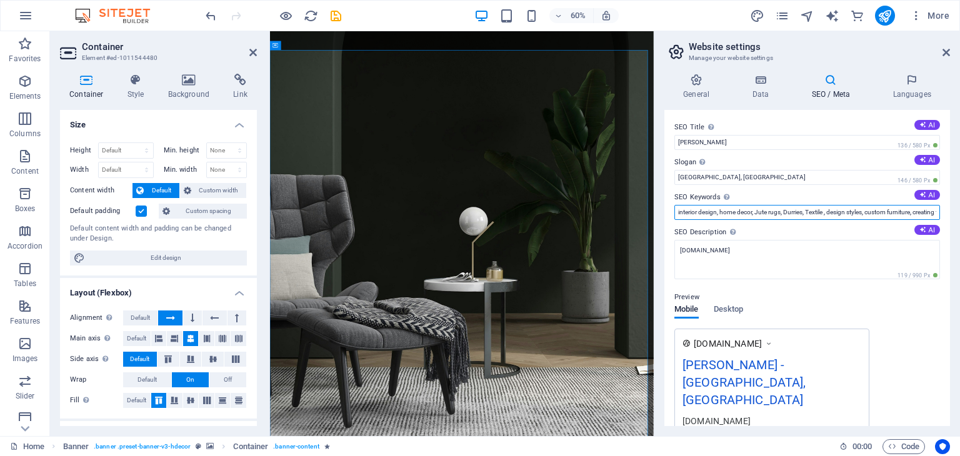
click at [765, 216] on input "interior design, home decor, Jute rugs, Durries, Textile , design styles, custo…" at bounding box center [807, 212] width 266 height 15
type input "interior design, home decor, Jute rugs, Durries, Textile , design styles, custo…"
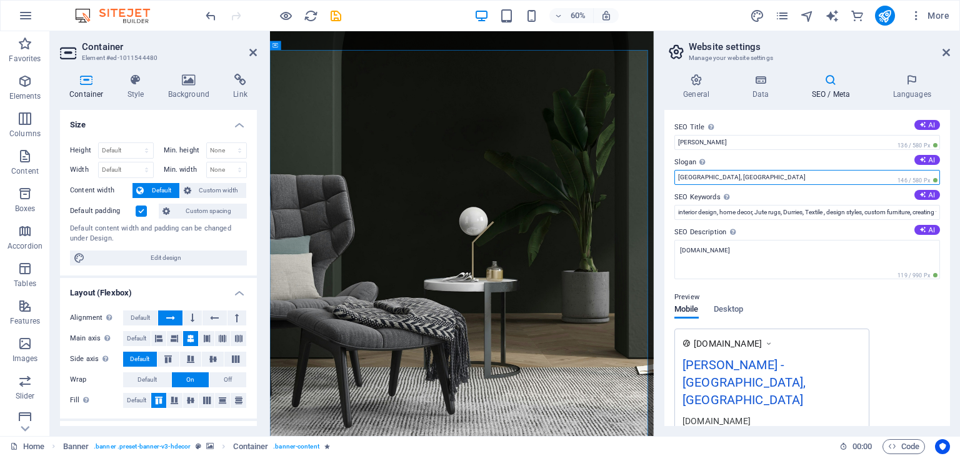
click at [721, 176] on input "[GEOGRAPHIC_DATA], [GEOGRAPHIC_DATA]" at bounding box center [807, 177] width 266 height 15
drag, startPoint x: 721, startPoint y: 176, endPoint x: 670, endPoint y: 181, distance: 50.8
click at [670, 181] on div "SEO Title The title of your website - make it something that stands out in sear…" at bounding box center [807, 268] width 286 height 316
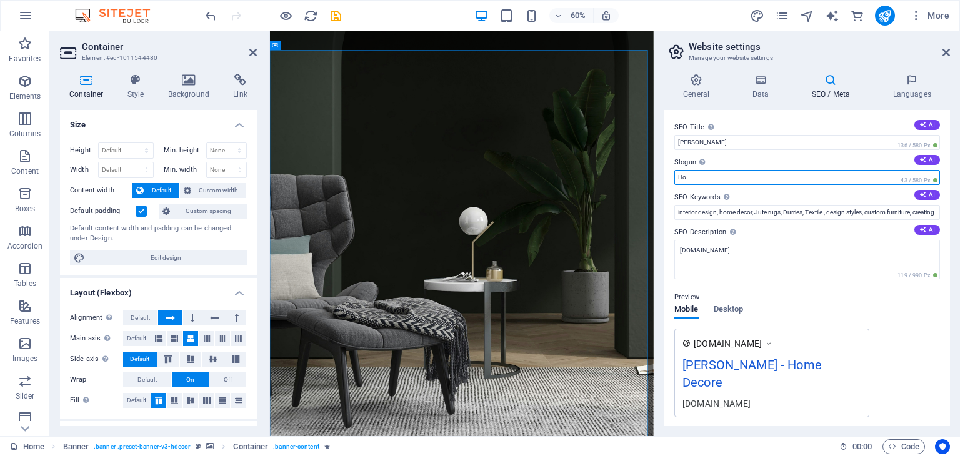
type input "H"
type input "h"
type input "Handicraft & Textile"
click at [893, 337] on div "[DOMAIN_NAME] [PERSON_NAME] - Handicraft & Textile [DOMAIN_NAME]" at bounding box center [807, 373] width 266 height 89
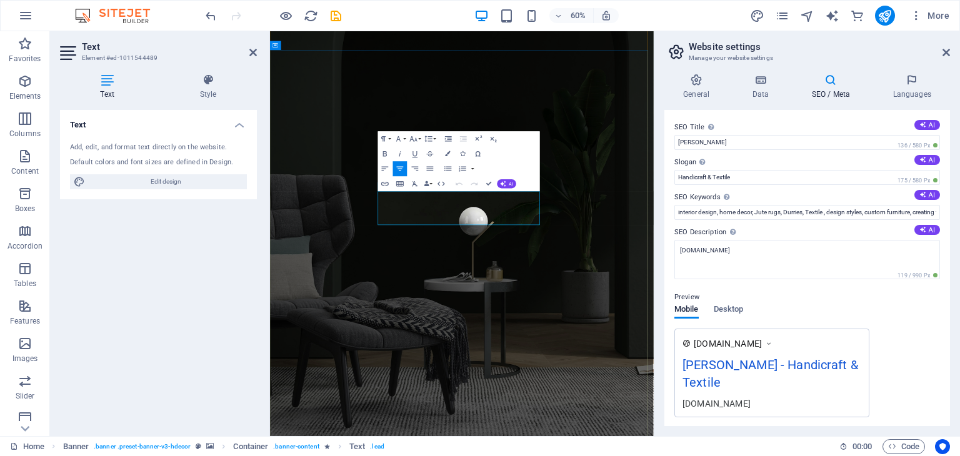
click at [332, 19] on icon "save" at bounding box center [336, 16] width 14 height 14
